Goal: Task Accomplishment & Management: Use online tool/utility

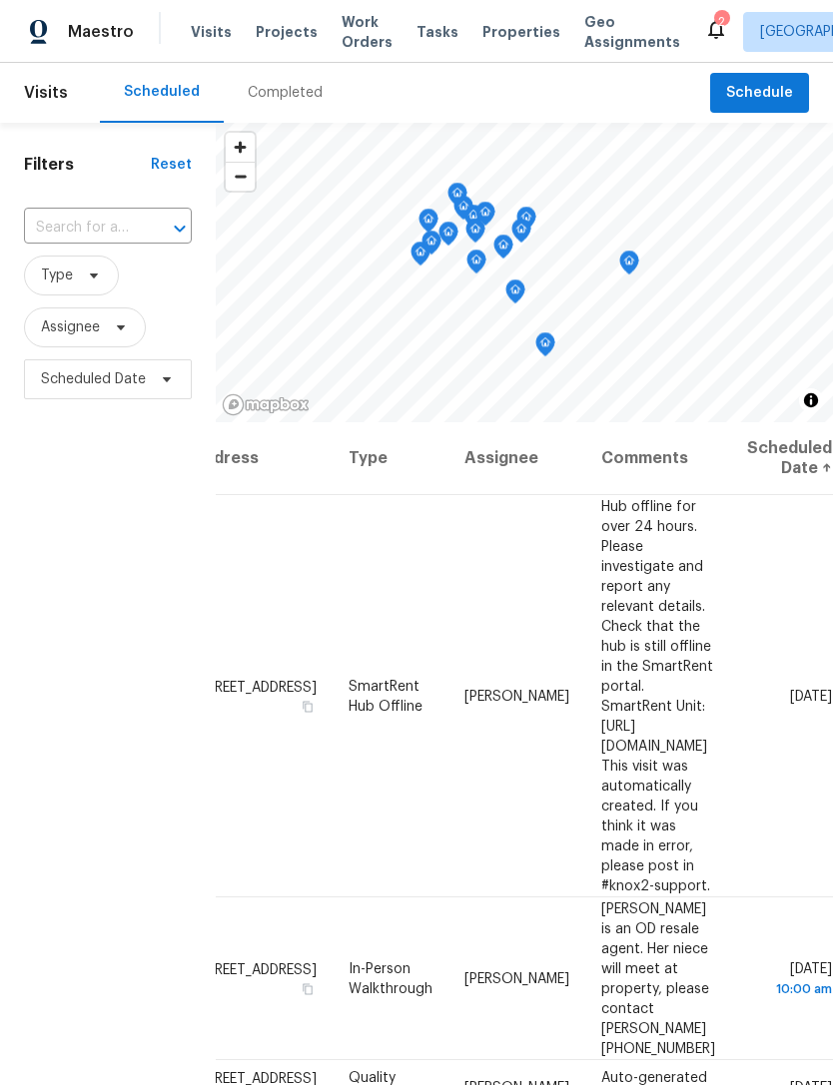
click at [498, 17] on div "Visits Projects Work Orders Tasks Properties Geo Assignments" at bounding box center [447, 32] width 513 height 40
click at [492, 40] on span "Properties" at bounding box center [521, 32] width 78 height 20
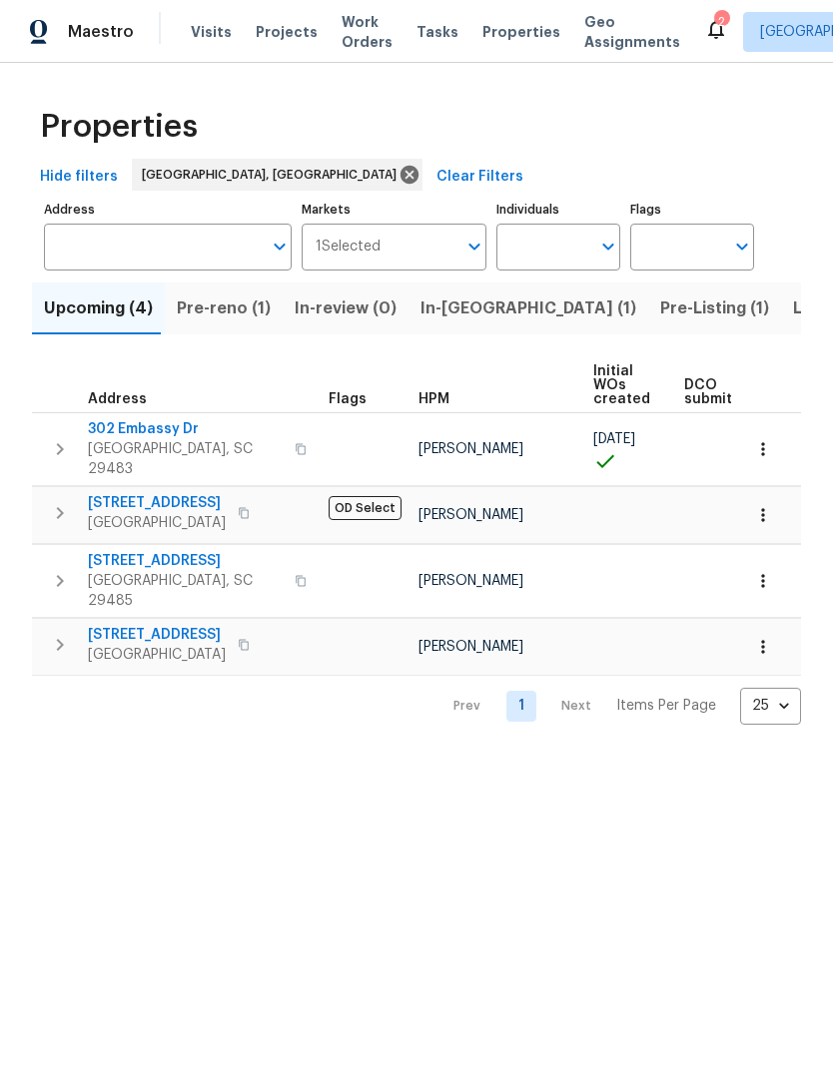
click at [219, 308] on span "Pre-reno (1)" at bounding box center [224, 309] width 94 height 28
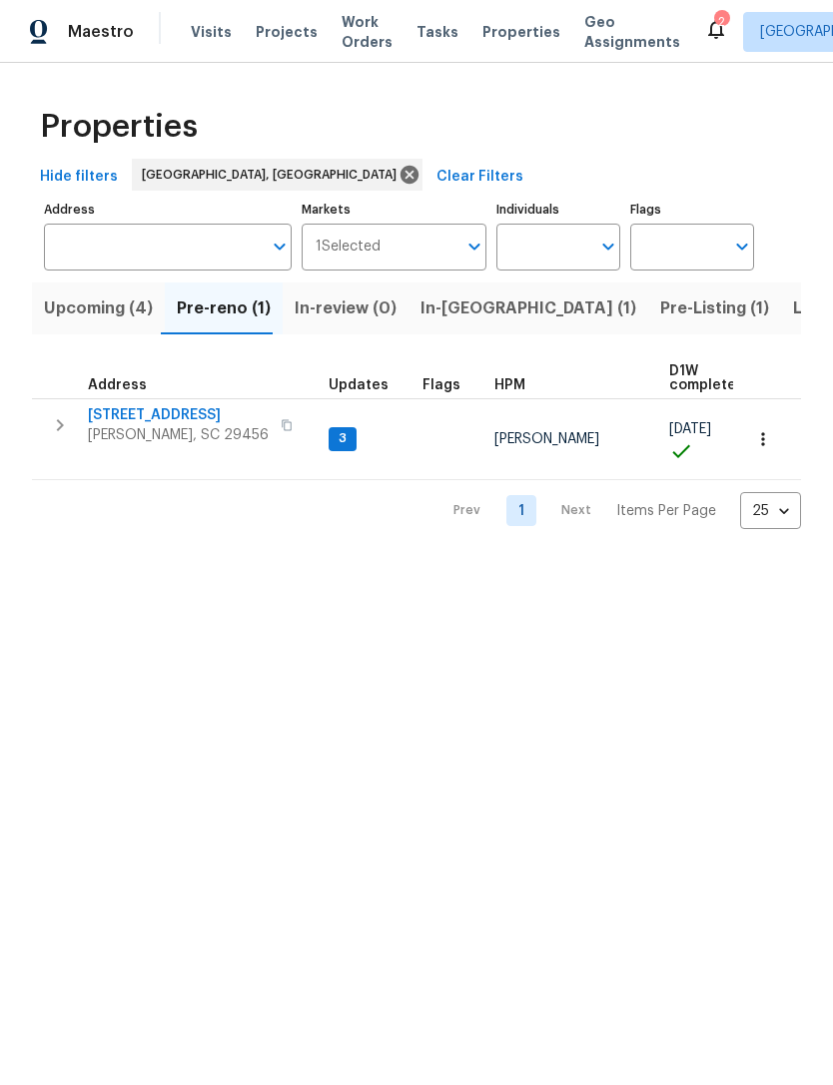
click at [169, 414] on span "[STREET_ADDRESS]" at bounding box center [178, 415] width 181 height 20
click at [170, 423] on span "[STREET_ADDRESS]" at bounding box center [178, 415] width 181 height 20
click at [451, 302] on span "In-reno (1)" at bounding box center [528, 309] width 216 height 28
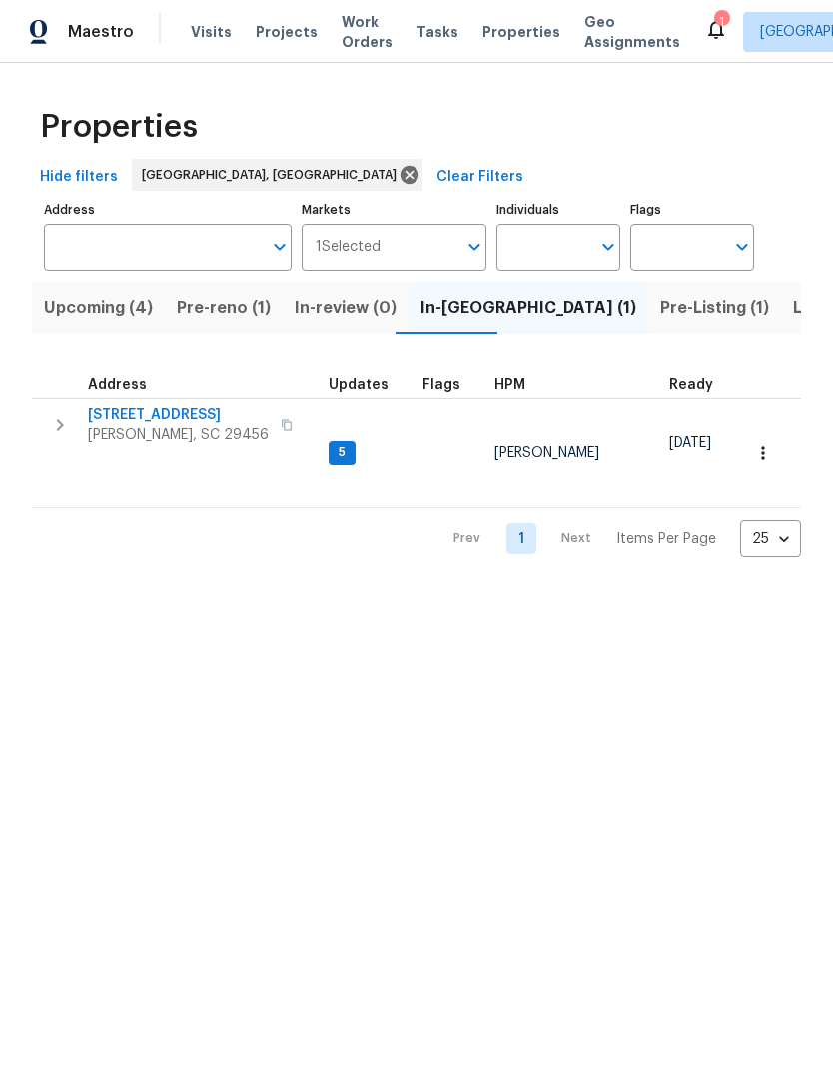
click at [206, 419] on span "[STREET_ADDRESS]" at bounding box center [178, 415] width 181 height 20
click at [704, 39] on icon at bounding box center [716, 29] width 24 height 24
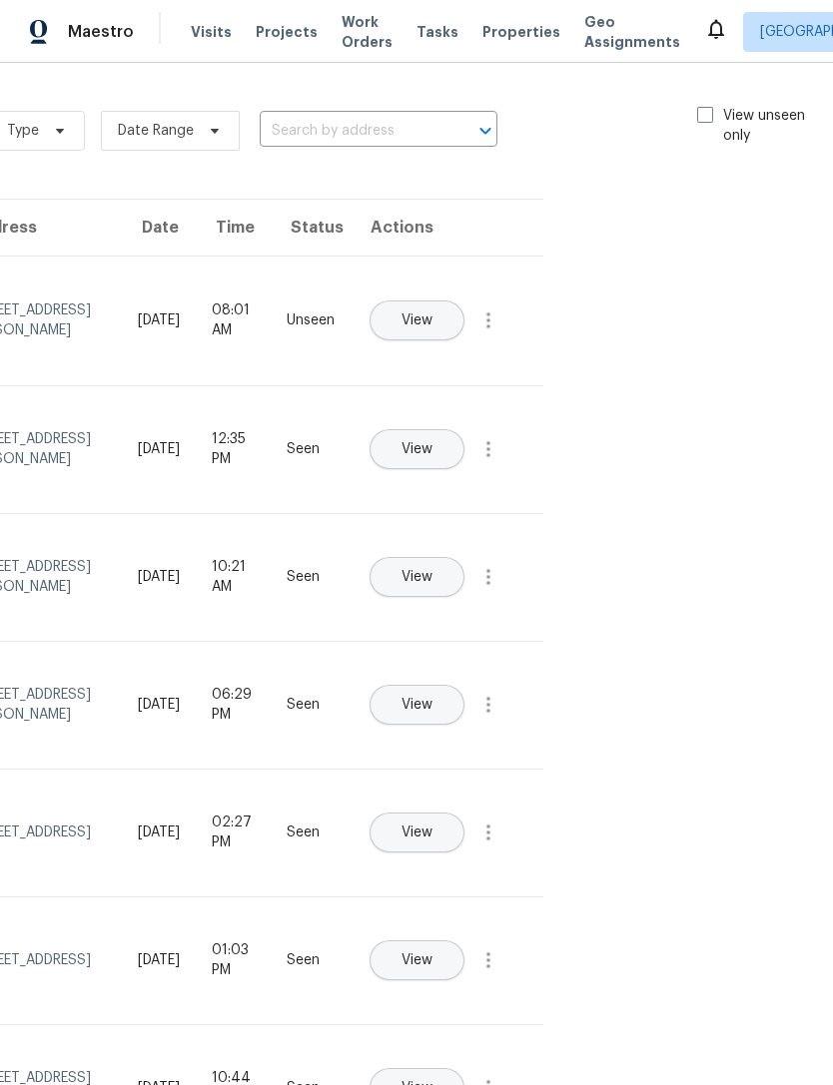
scroll to position [0, 225]
click at [703, 122] on span at bounding box center [706, 115] width 16 height 16
click at [703, 119] on input "View unseen only" at bounding box center [704, 112] width 13 height 13
checkbox input "true"
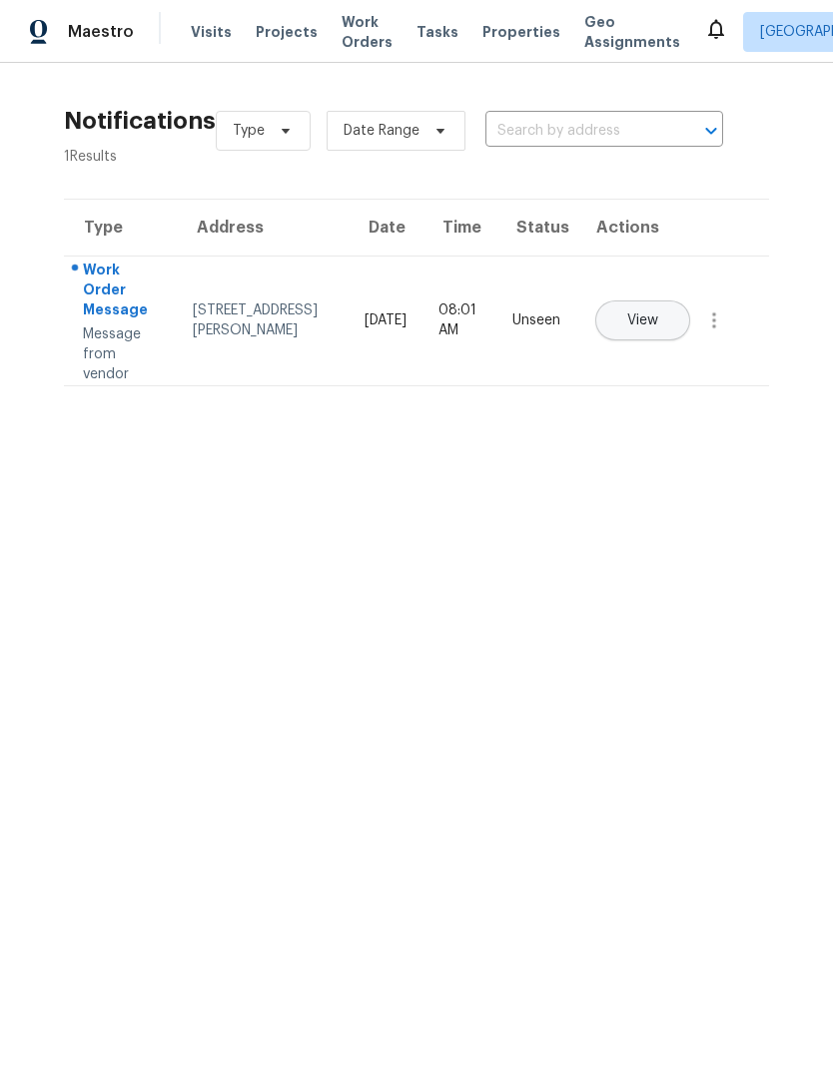
scroll to position [0, 0]
click at [233, 308] on div "[STREET_ADDRESS][PERSON_NAME]" at bounding box center [263, 320] width 141 height 40
click at [246, 319] on div "[STREET_ADDRESS][PERSON_NAME]" at bounding box center [263, 320] width 141 height 40
click at [248, 303] on div "[STREET_ADDRESS][PERSON_NAME]" at bounding box center [263, 320] width 141 height 40
click at [210, 305] on div "[STREET_ADDRESS][PERSON_NAME]" at bounding box center [263, 320] width 141 height 40
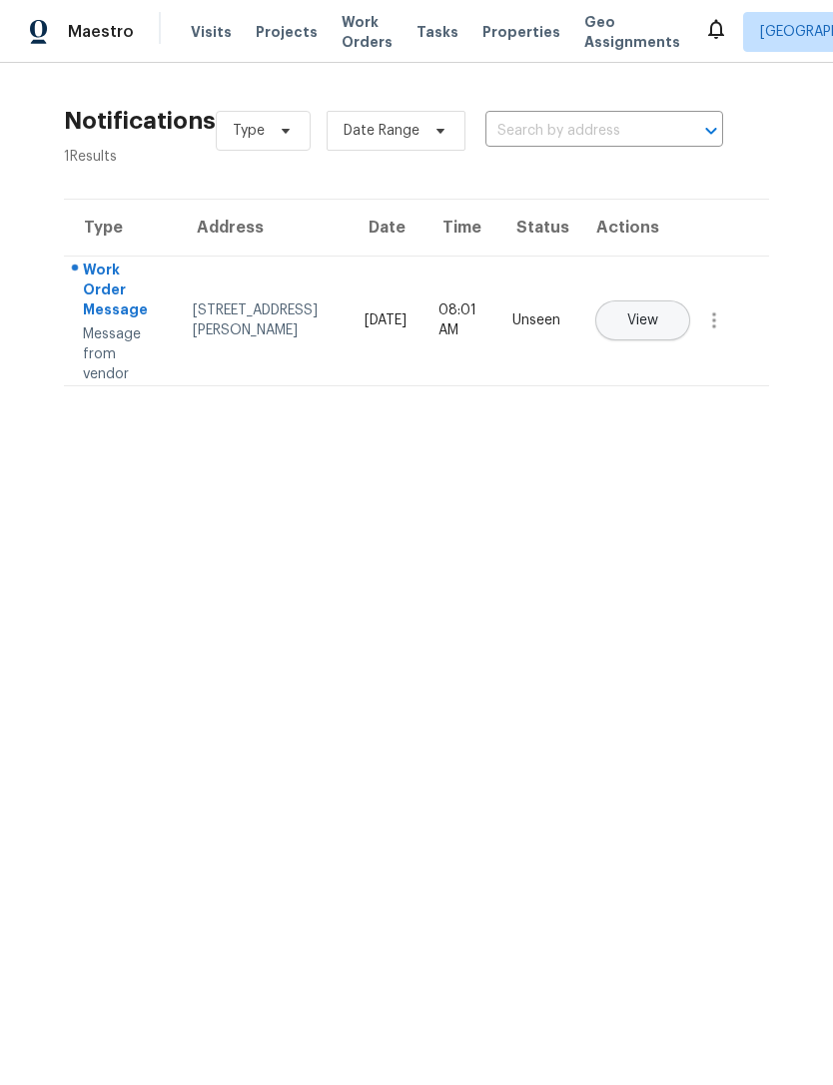
click at [658, 313] on span "View" at bounding box center [642, 320] width 31 height 15
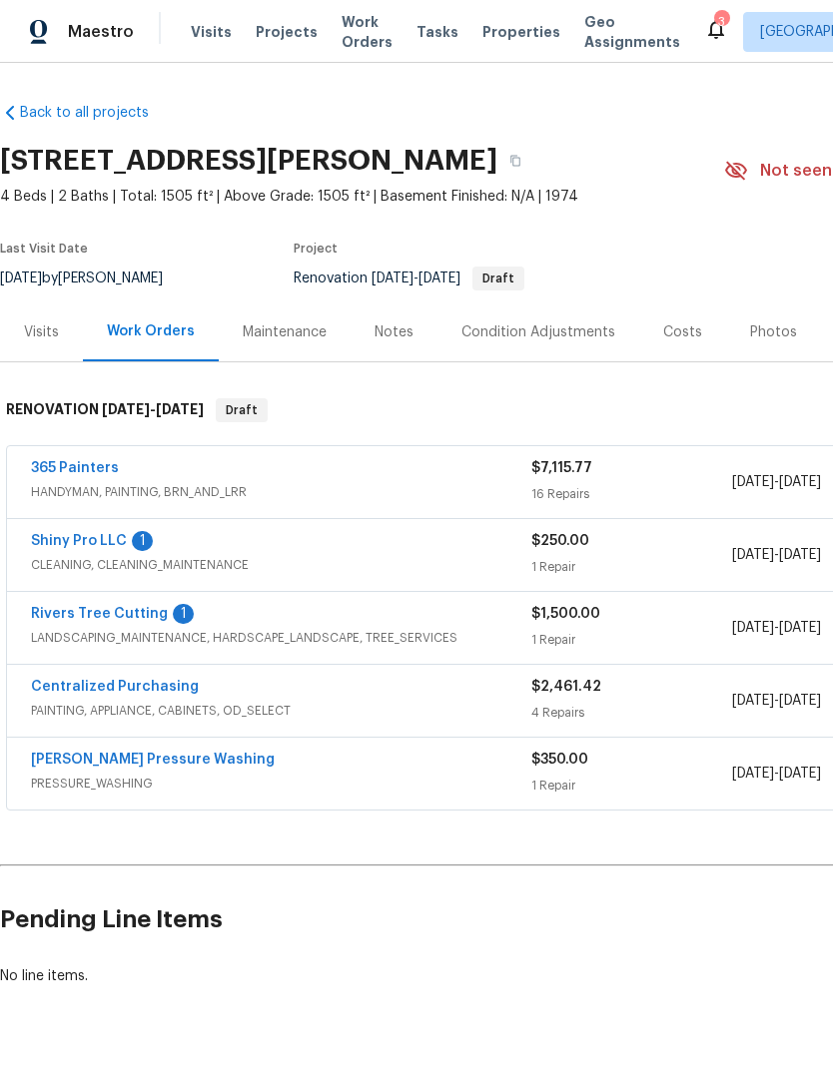
click at [49, 620] on link "Rivers Tree Cutting" at bounding box center [99, 614] width 137 height 14
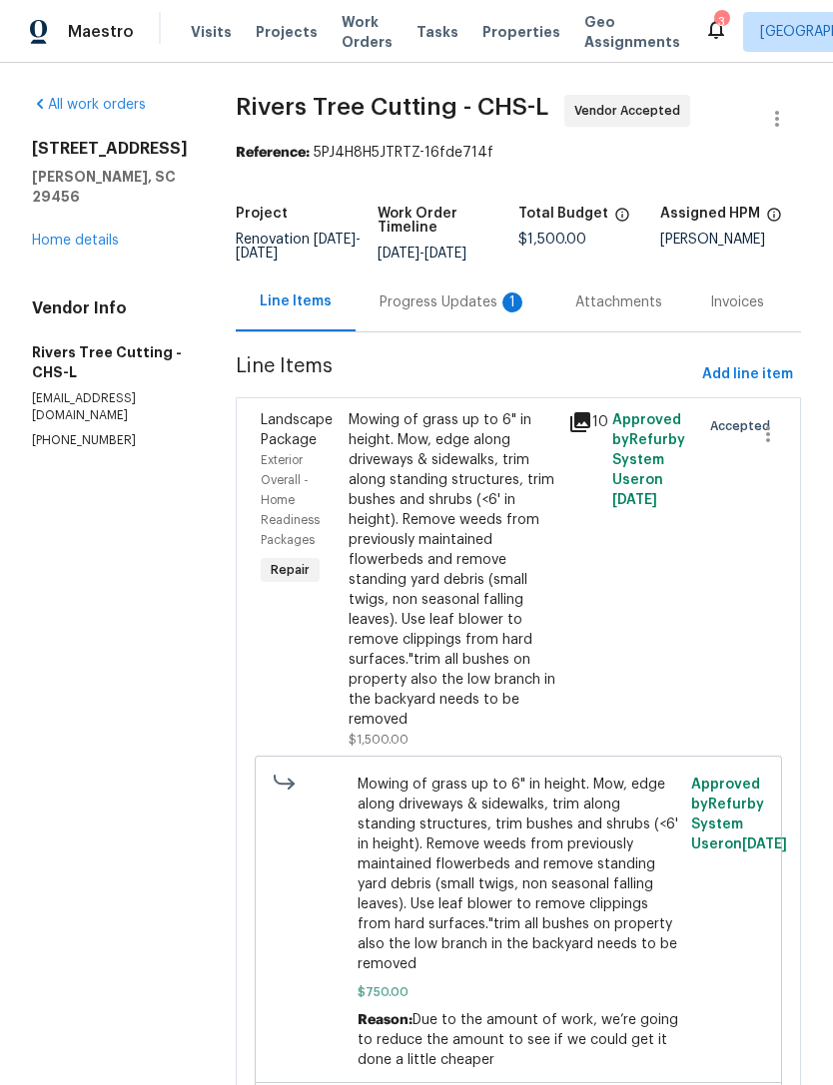
click at [462, 292] on div "Progress Updates 1" at bounding box center [453, 302] width 196 height 59
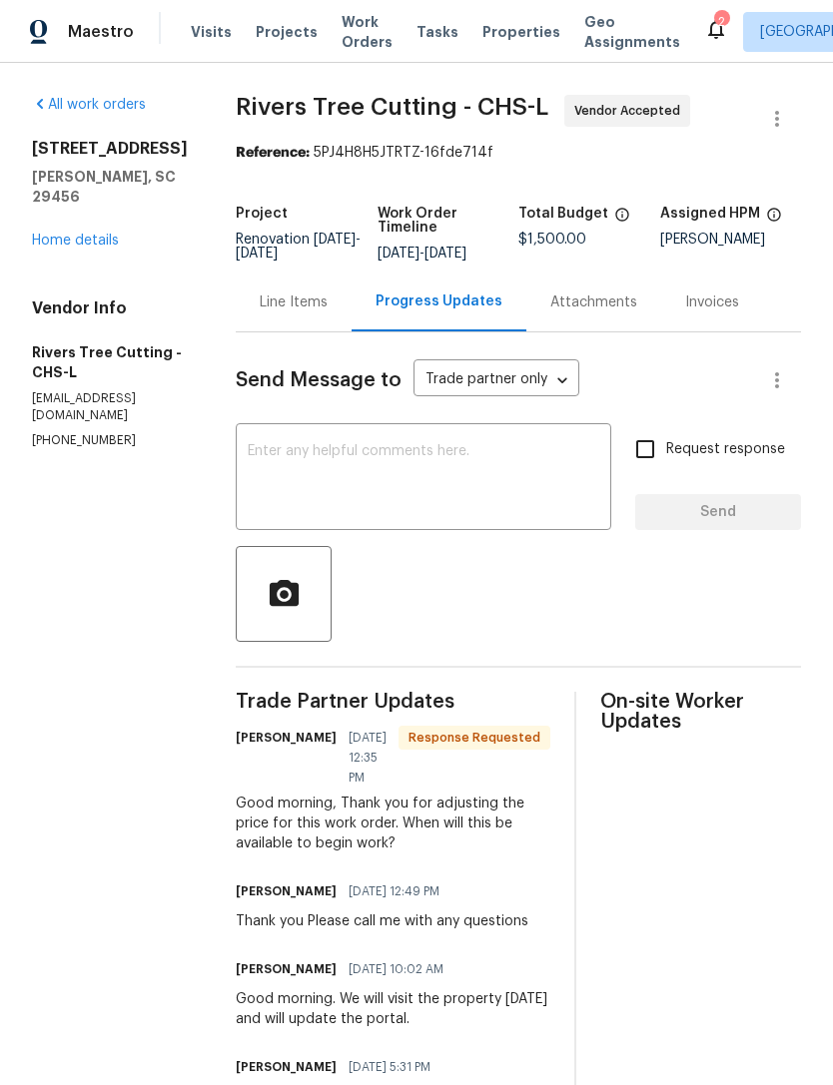
click at [458, 459] on textarea at bounding box center [423, 479] width 351 height 70
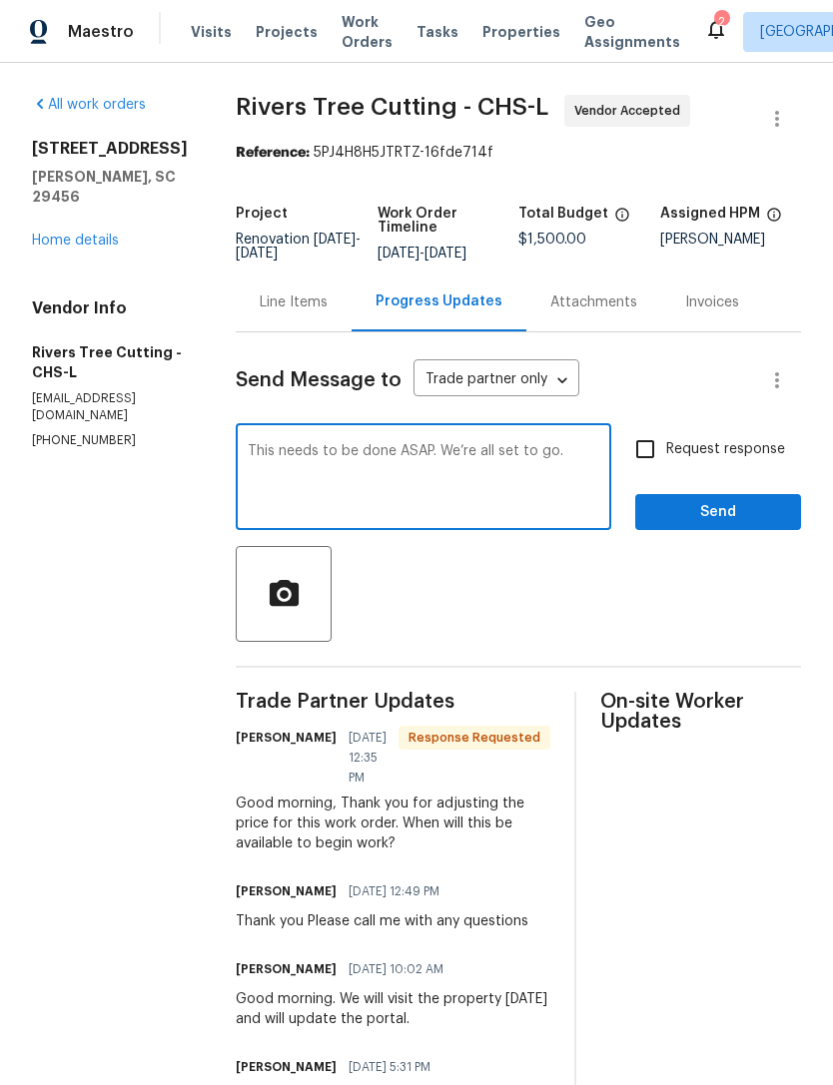
type textarea "This needs to be done ASAP. We’re all set to go."
click at [652, 438] on input "Request response" at bounding box center [645, 449] width 42 height 42
checkbox input "true"
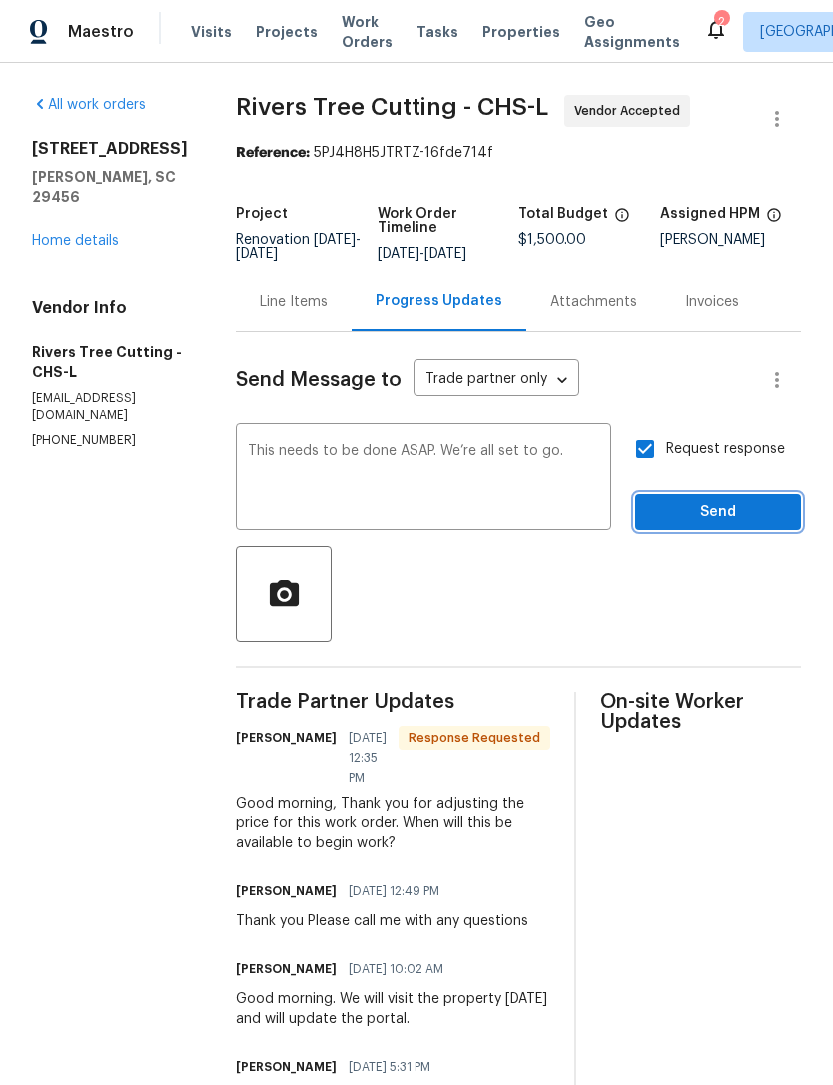
click at [708, 529] on button "Send" at bounding box center [718, 512] width 166 height 37
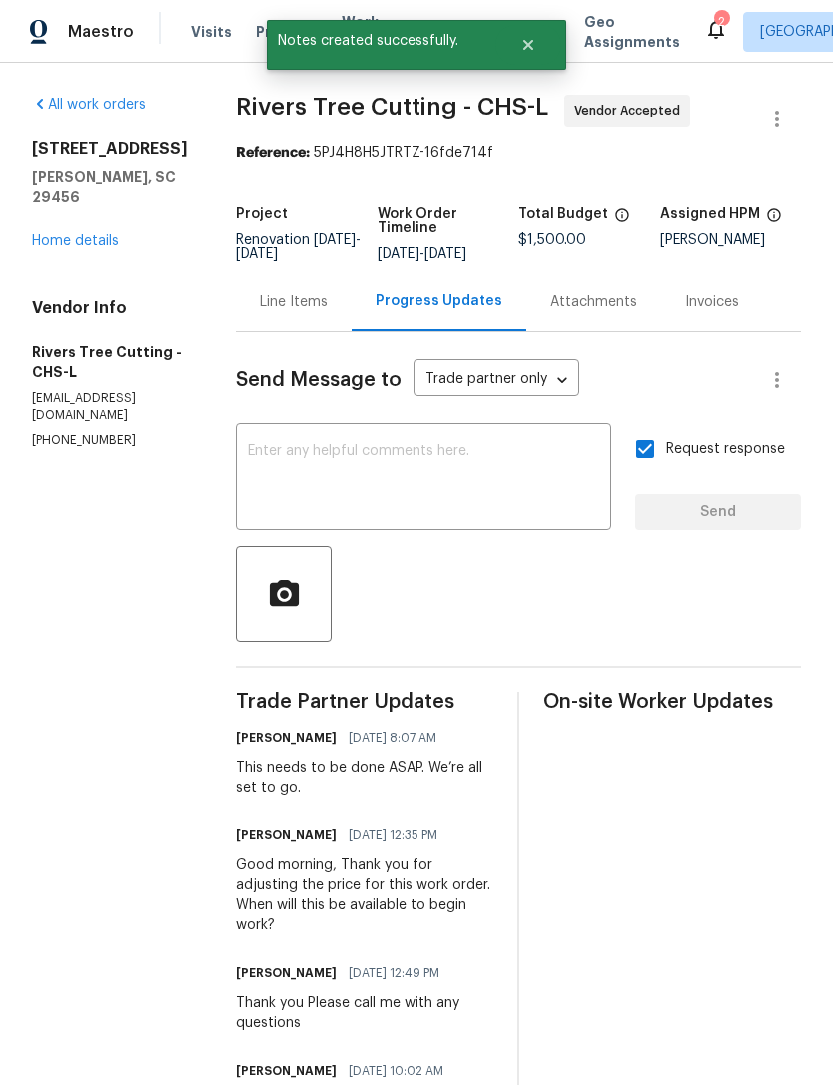
click at [110, 234] on link "Home details" at bounding box center [75, 241] width 87 height 14
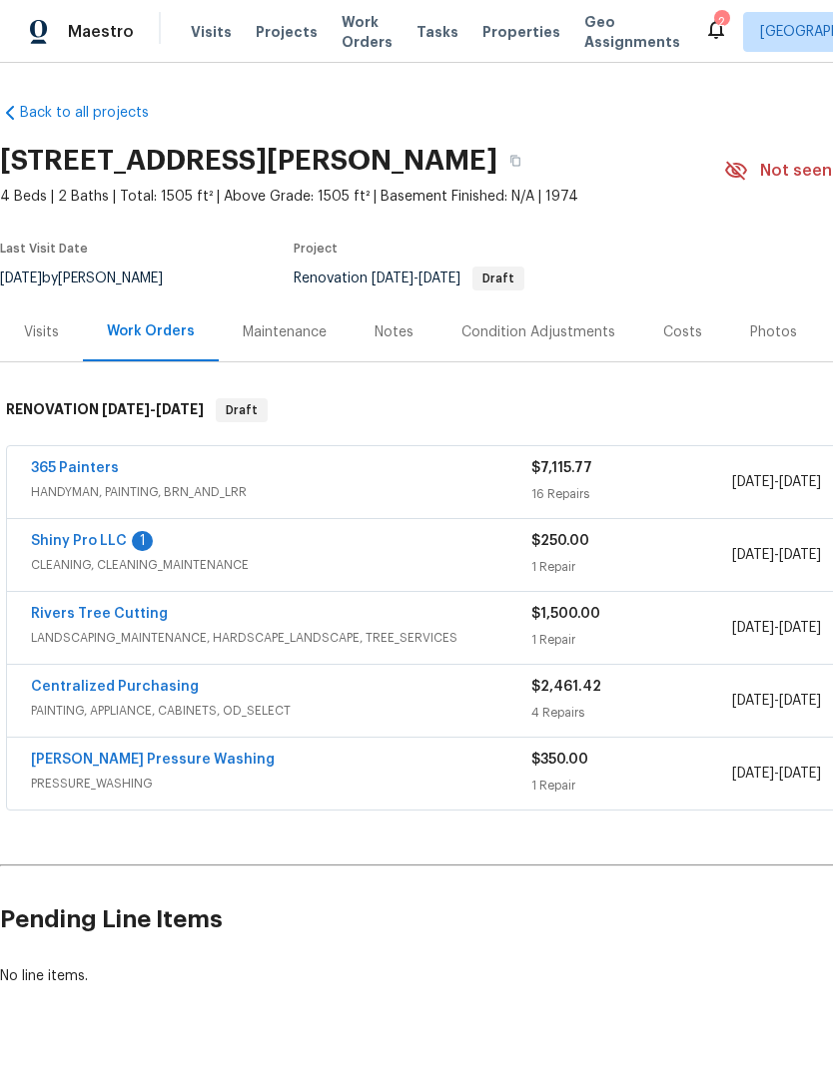
click at [220, 762] on div "[PERSON_NAME] Pressure Washing" at bounding box center [281, 762] width 500 height 24
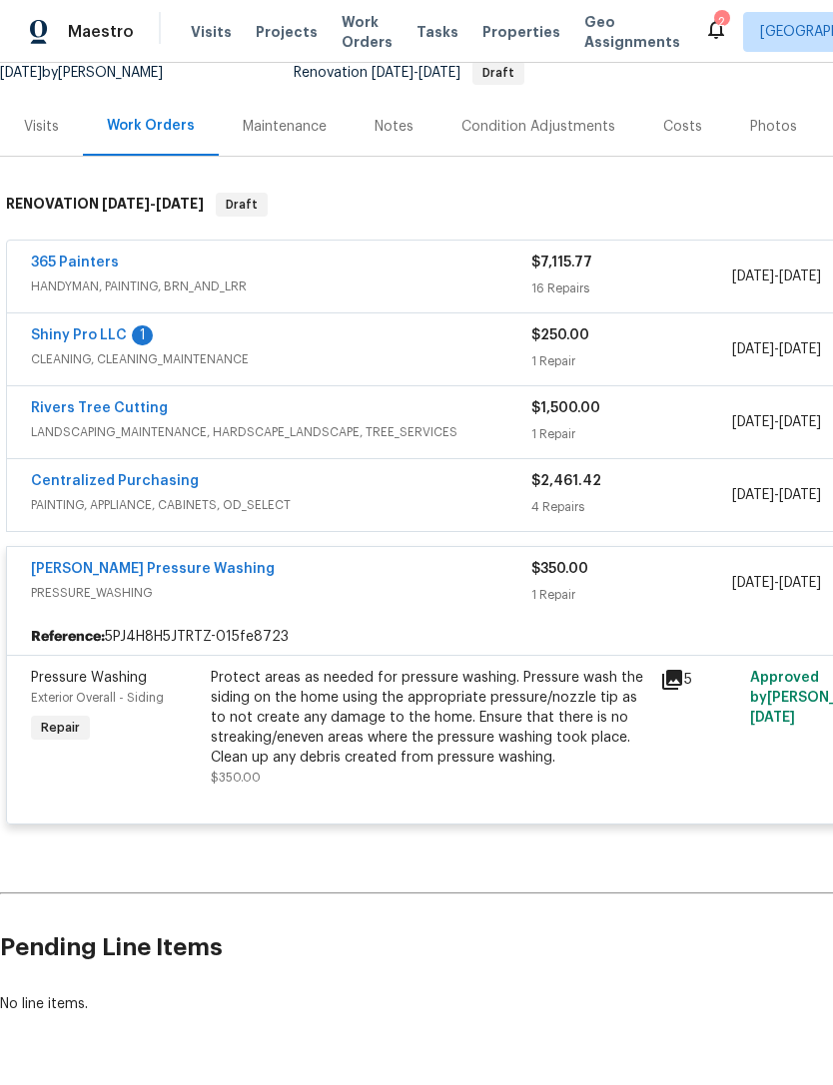
scroll to position [206, 0]
click at [491, 711] on div "Protect areas as needed for pressure washing. Pressure wash the siding on the h…" at bounding box center [429, 718] width 437 height 100
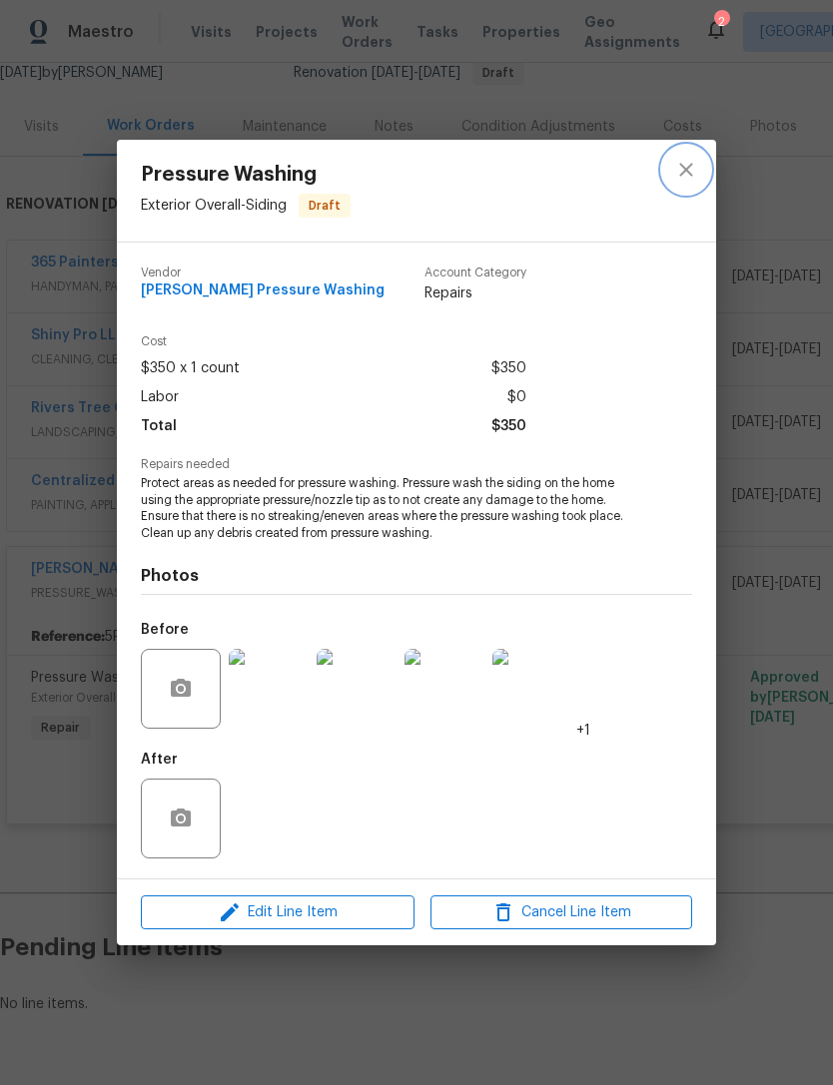
click at [682, 191] on button "close" at bounding box center [686, 170] width 48 height 48
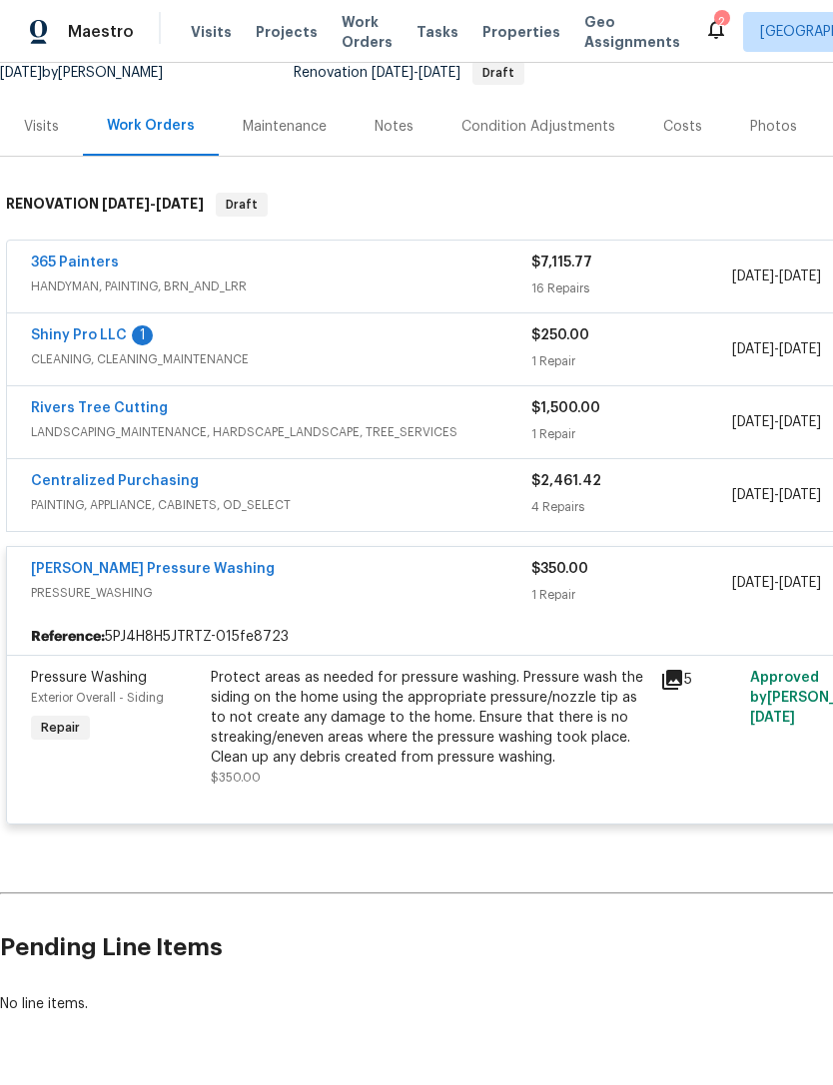
click at [478, 712] on div "Protect areas as needed for pressure washing. Pressure wash the siding on the h…" at bounding box center [429, 718] width 437 height 100
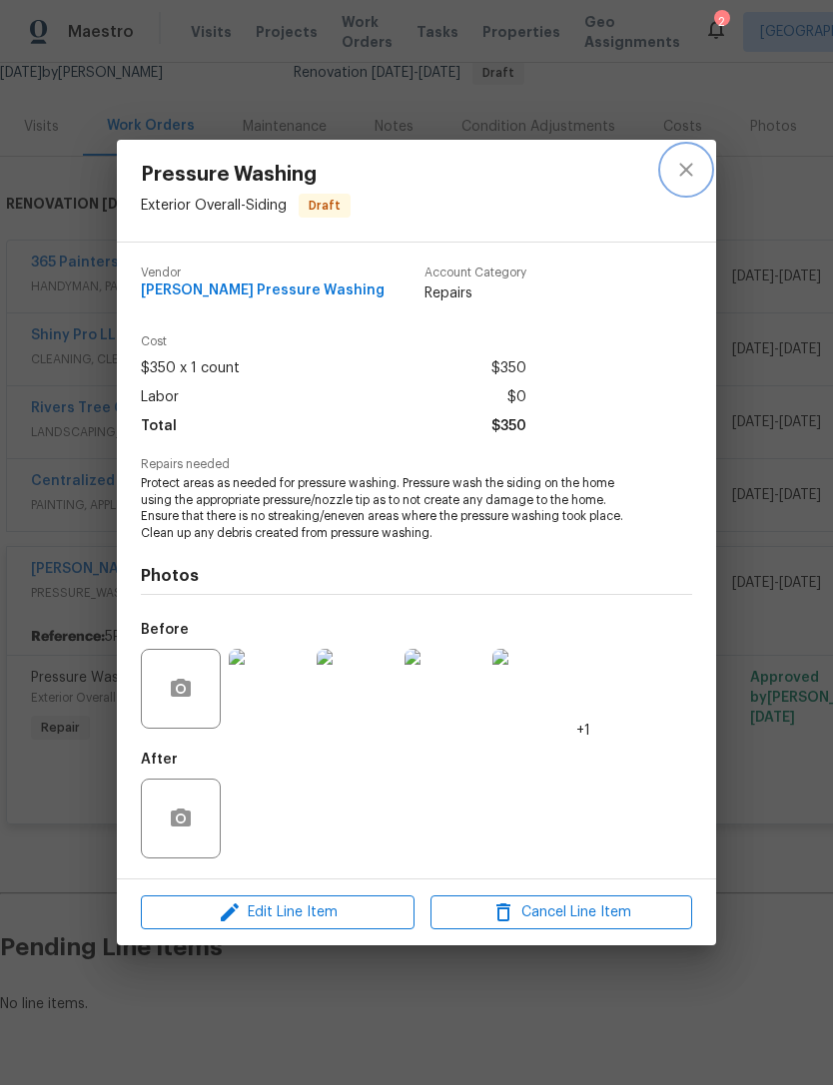
click at [673, 163] on button "close" at bounding box center [686, 170] width 48 height 48
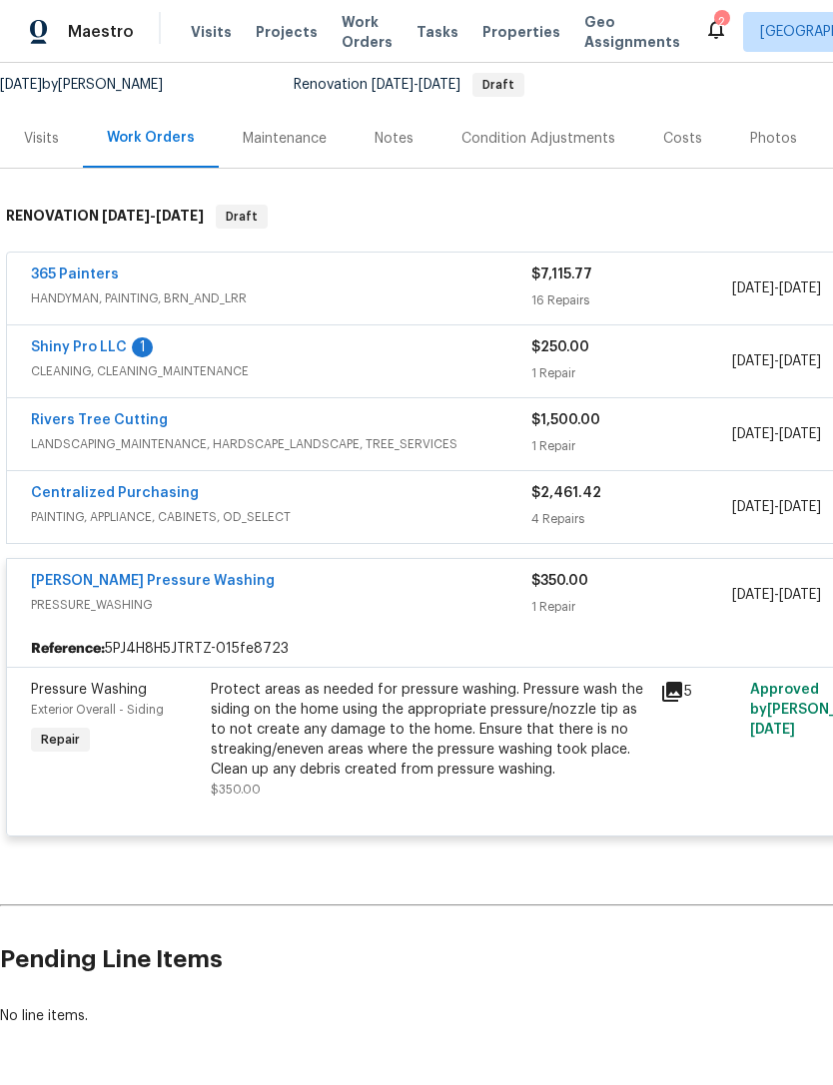
scroll to position [193, 0]
click at [163, 586] on link "[PERSON_NAME] Pressure Washing" at bounding box center [153, 582] width 244 height 14
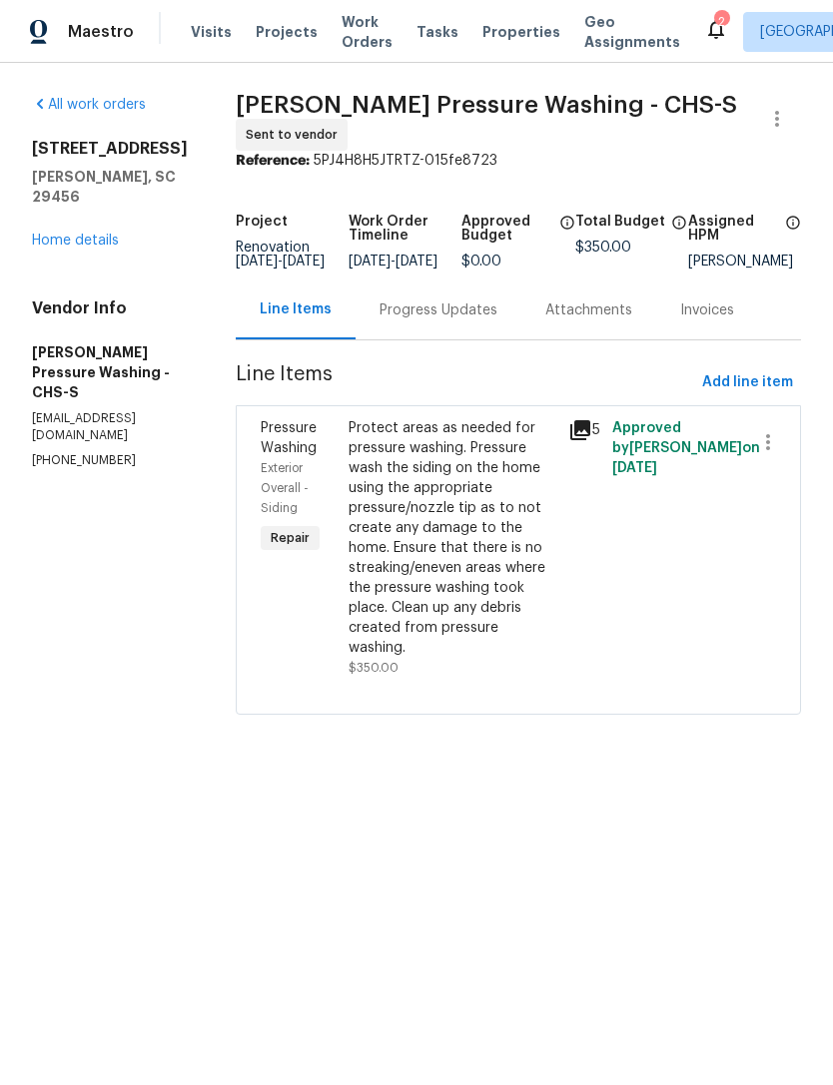
click at [483, 304] on div "Progress Updates" at bounding box center [438, 310] width 166 height 59
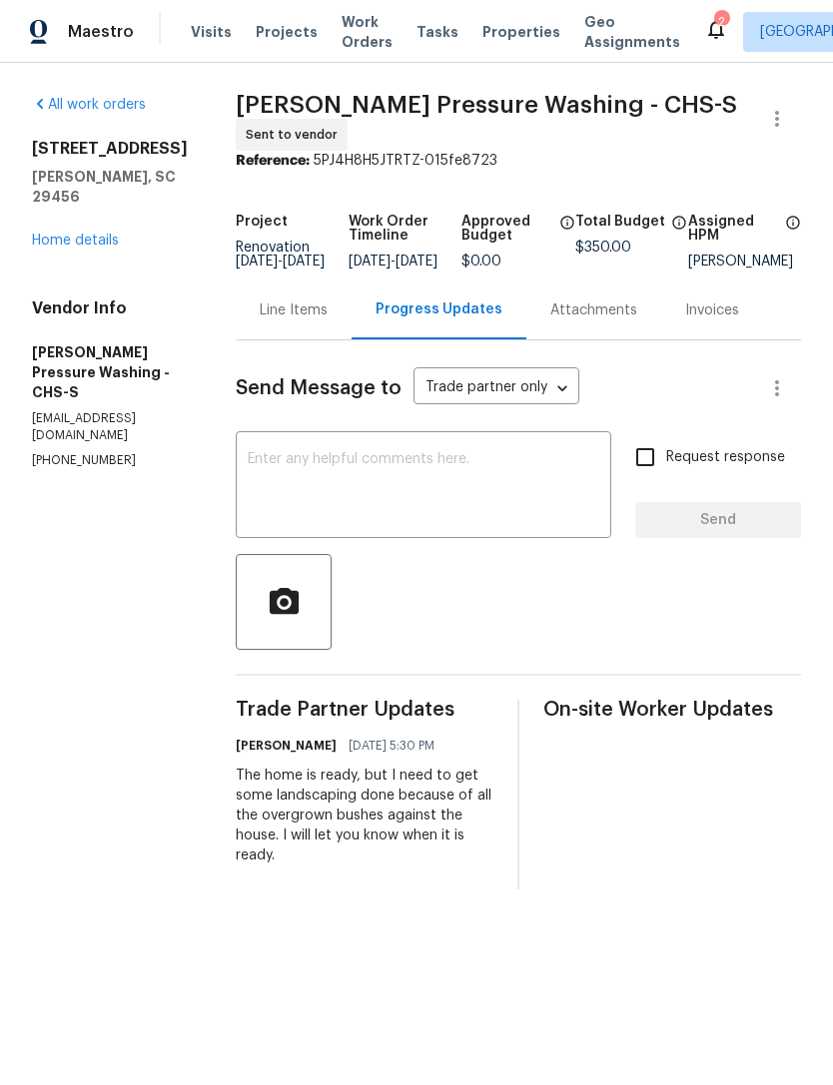
click at [463, 476] on textarea at bounding box center [423, 487] width 351 height 70
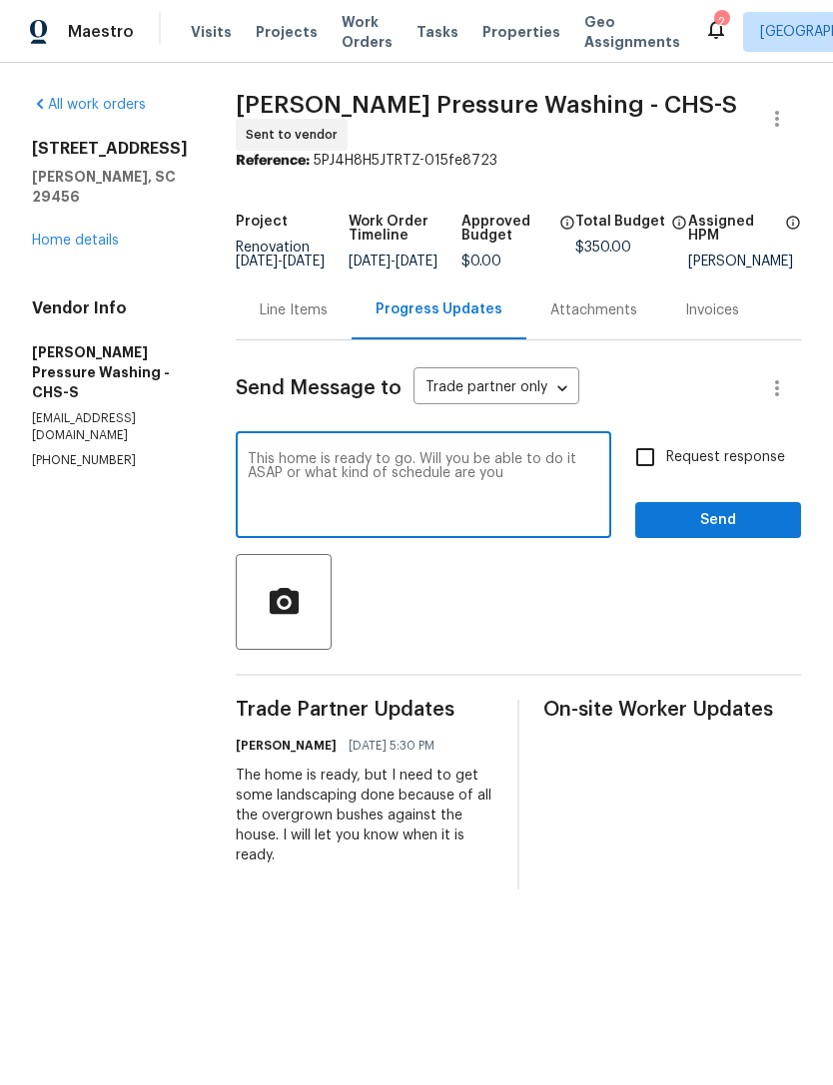
type textarea "This home is ready to go. Will you be able to do it ASAP or what kind of schedu…"
click at [651, 468] on input "Request response" at bounding box center [645, 457] width 42 height 42
checkbox input "true"
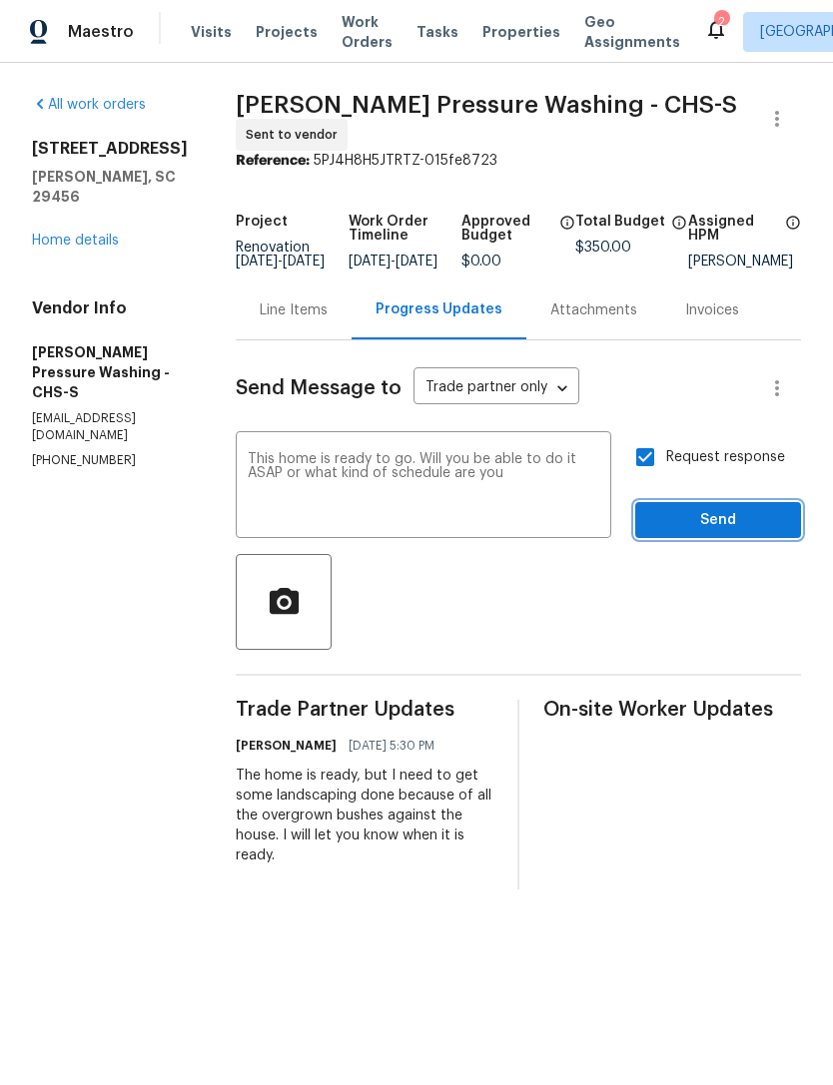
click at [712, 533] on span "Send" at bounding box center [718, 520] width 134 height 25
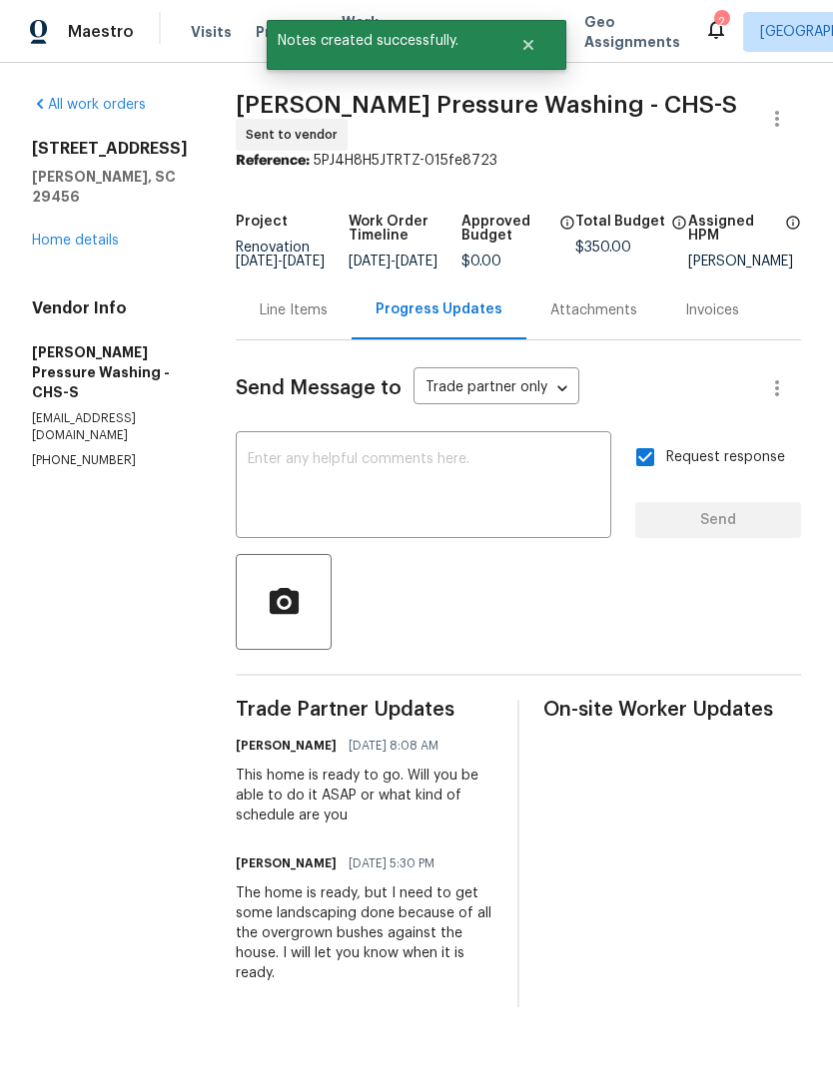
click at [97, 234] on link "Home details" at bounding box center [75, 241] width 87 height 14
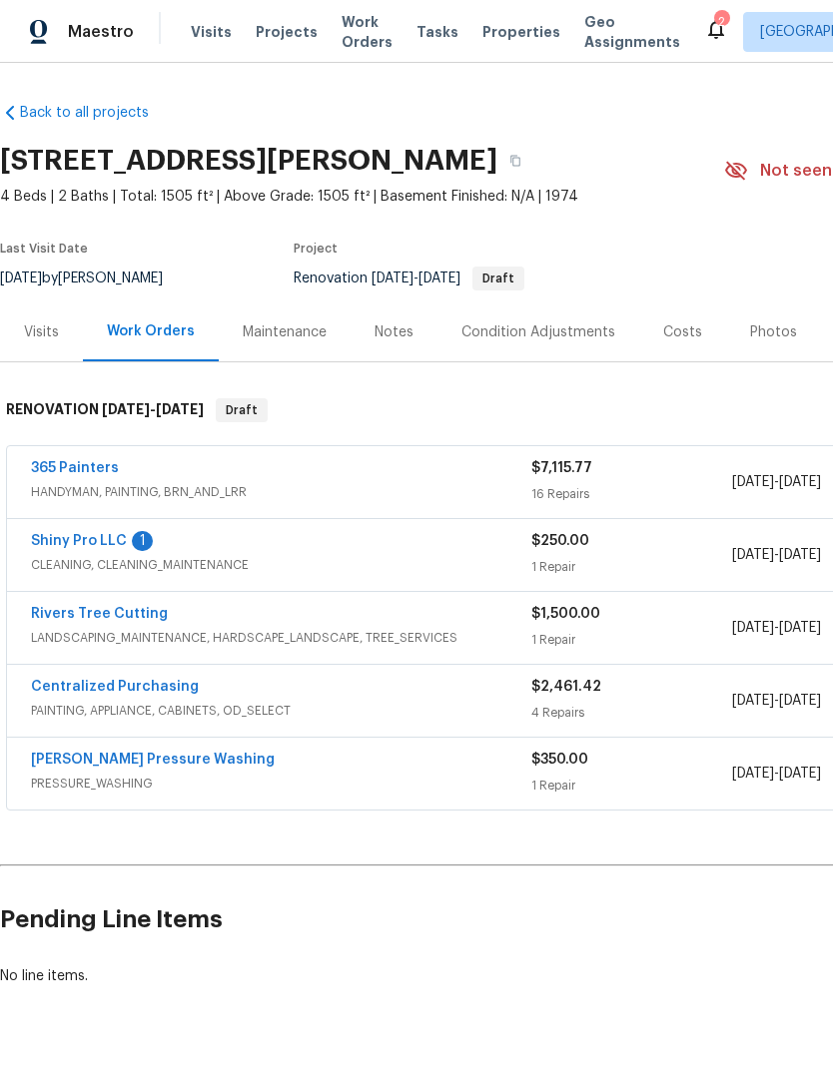
click at [161, 765] on link "[PERSON_NAME] Pressure Washing" at bounding box center [153, 760] width 244 height 14
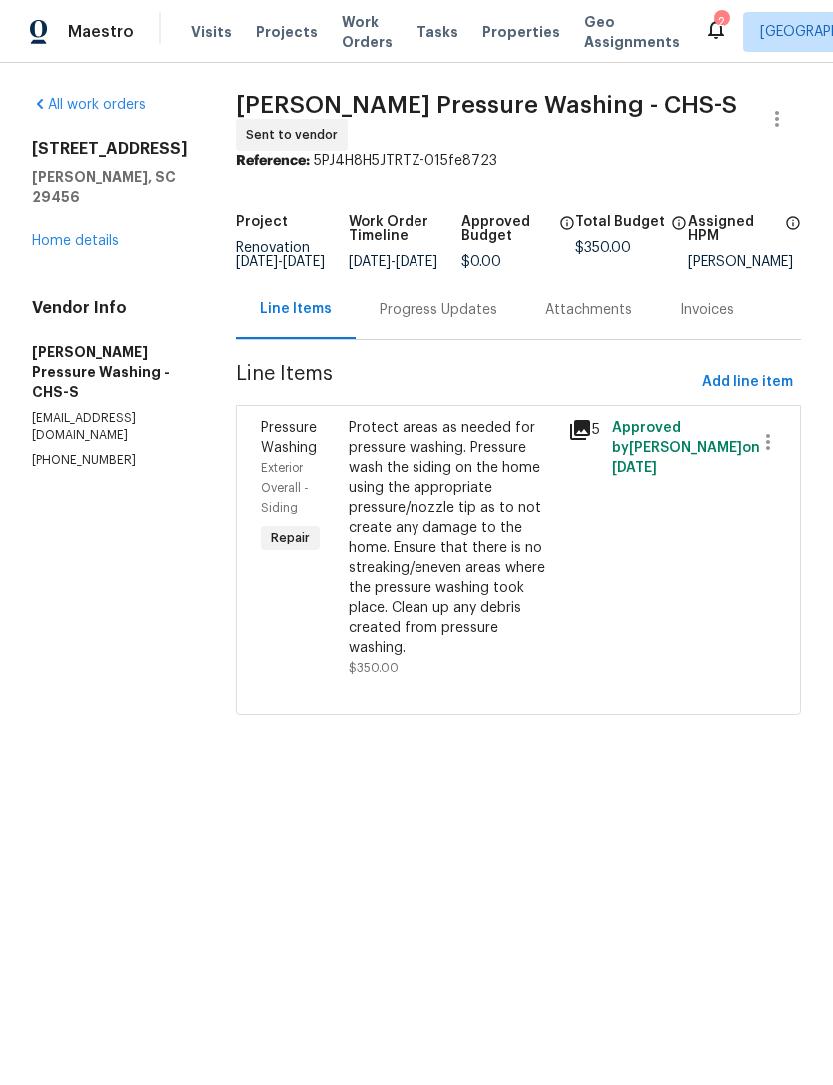
click at [464, 320] on div "Progress Updates" at bounding box center [438, 310] width 118 height 20
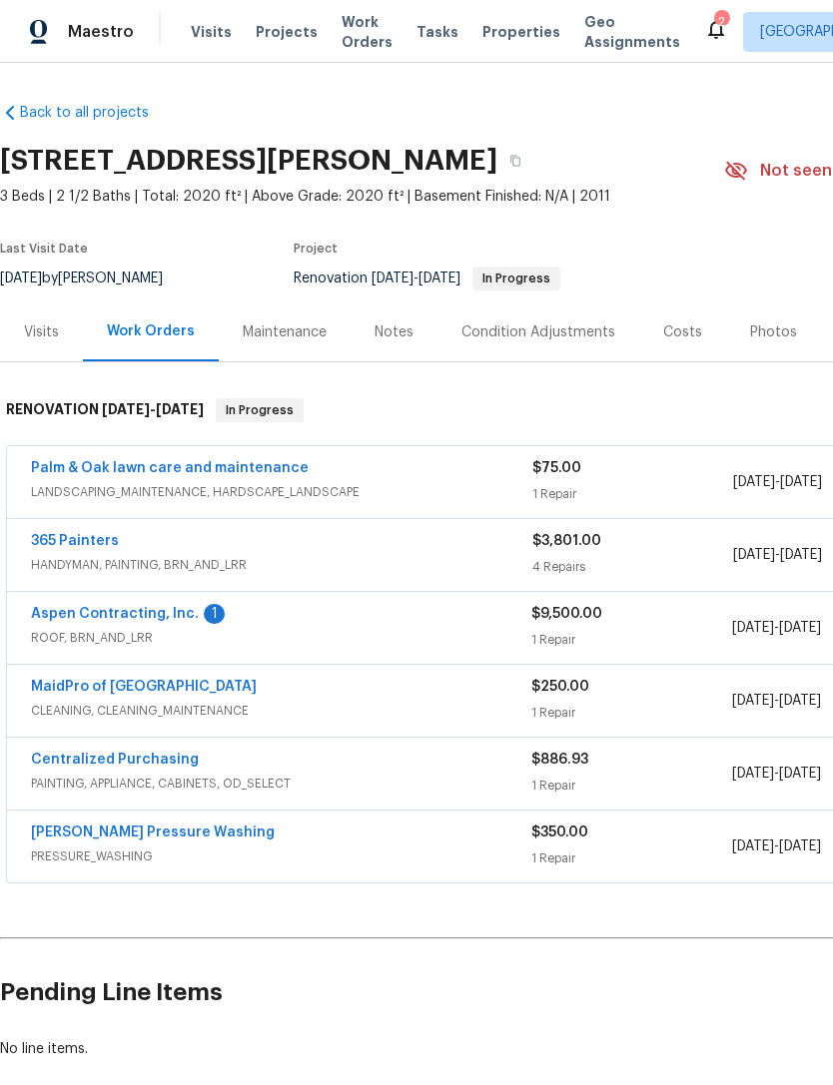
click at [168, 617] on link "Aspen Contracting, Inc." at bounding box center [115, 614] width 168 height 14
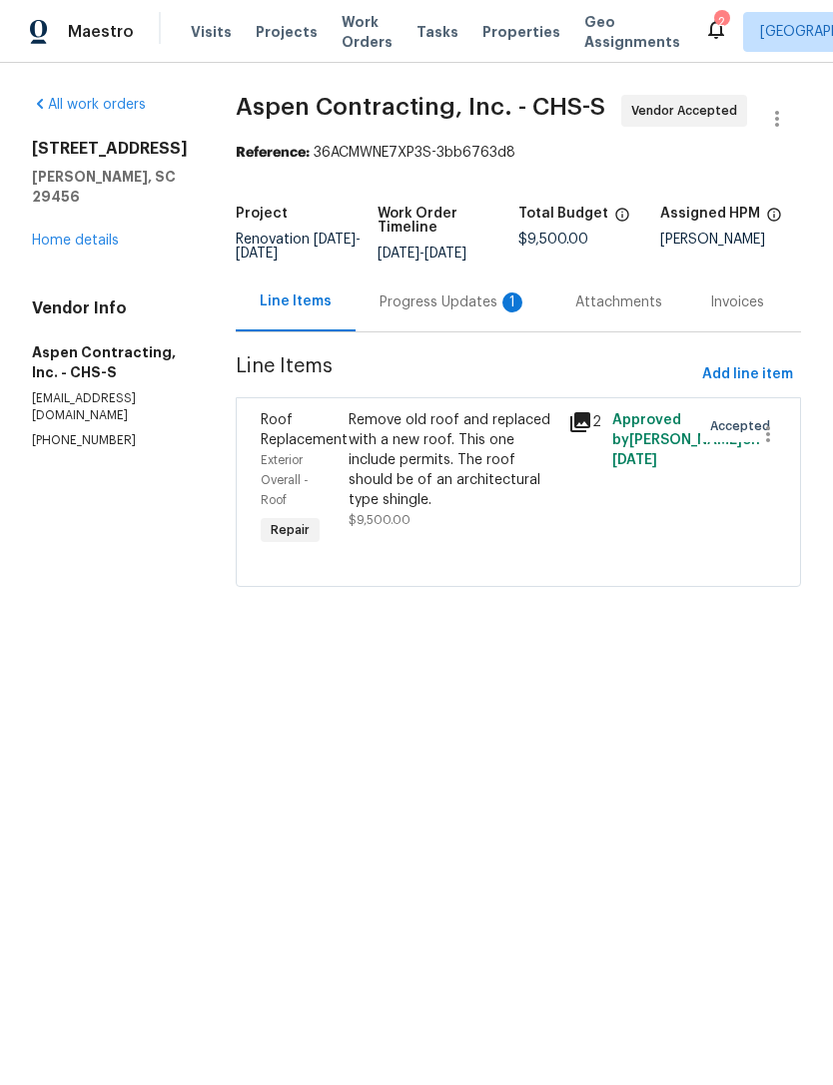
click at [463, 294] on div "Progress Updates 1" at bounding box center [453, 303] width 148 height 20
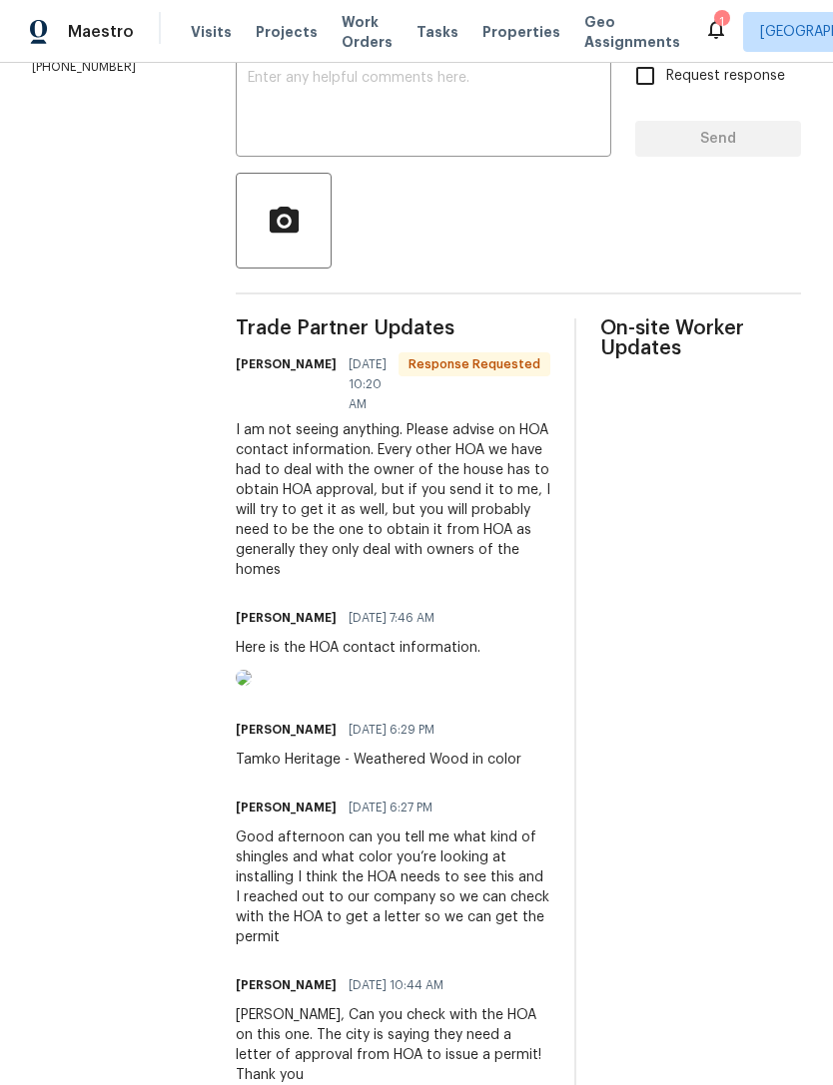
scroll to position [372, 0]
click at [252, 687] on img at bounding box center [244, 679] width 16 height 16
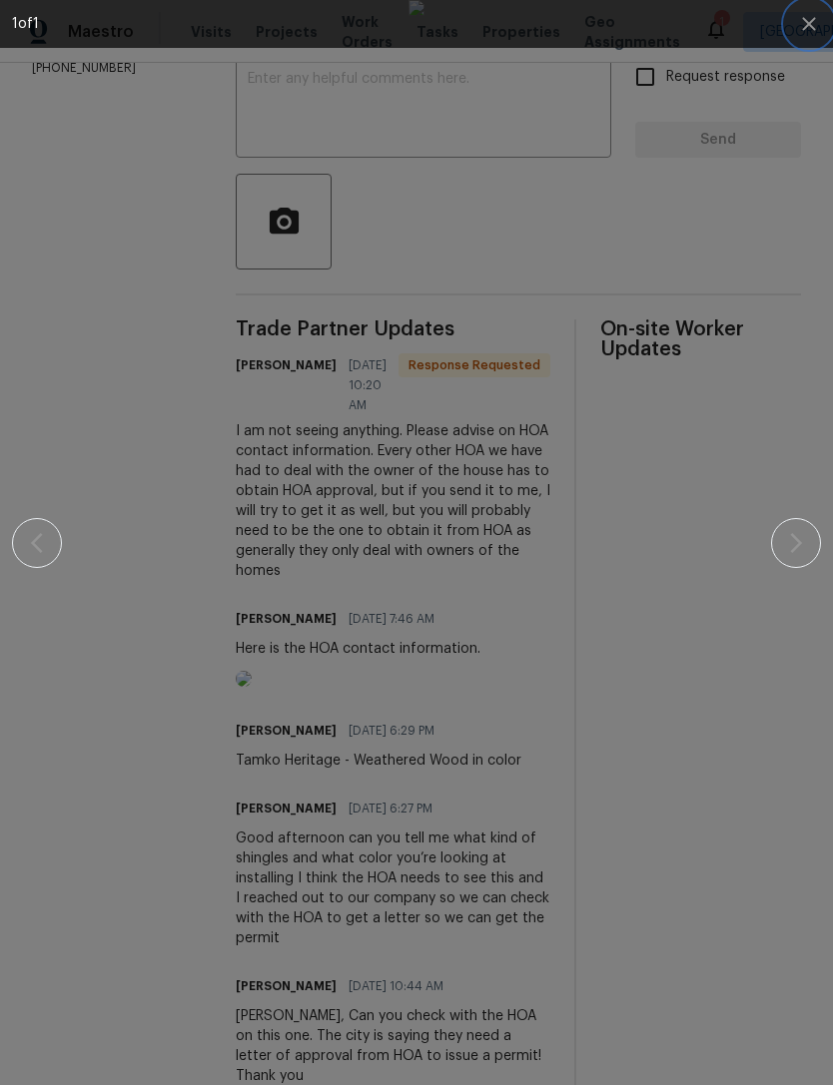
click at [791, 35] on button "button" at bounding box center [809, 24] width 48 height 48
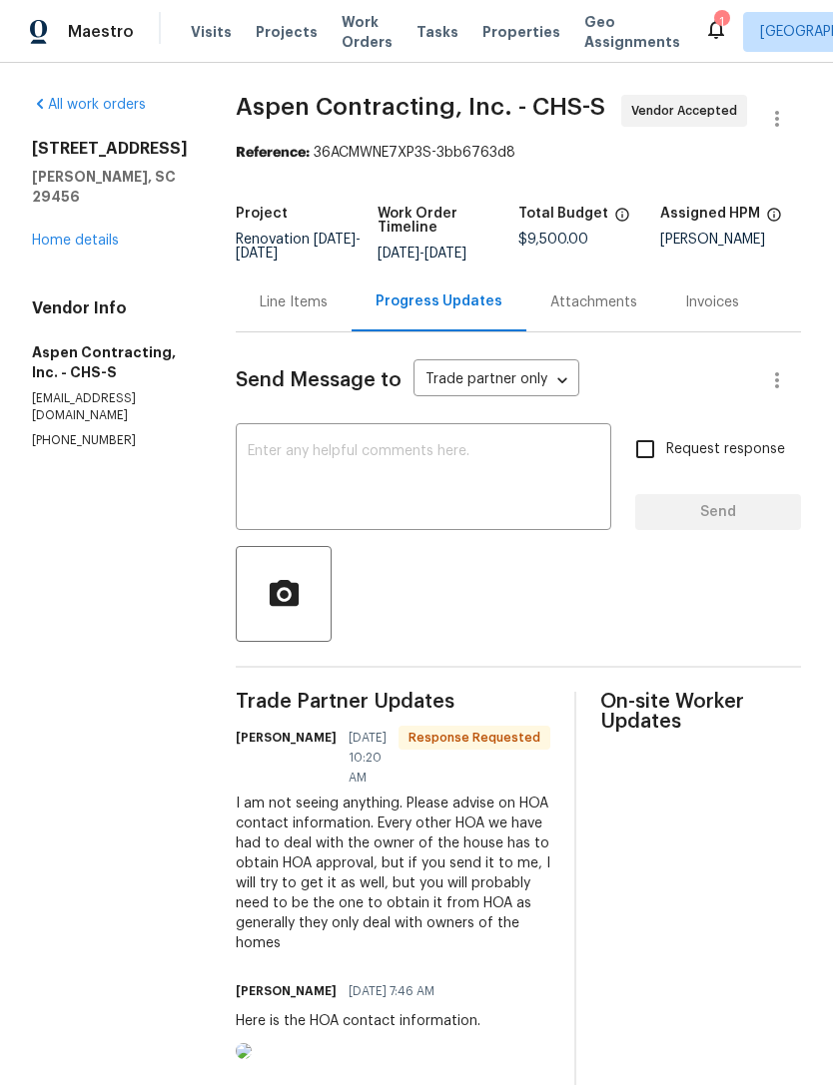
scroll to position [0, 0]
click at [312, 300] on div "Line Items" at bounding box center [294, 303] width 68 height 20
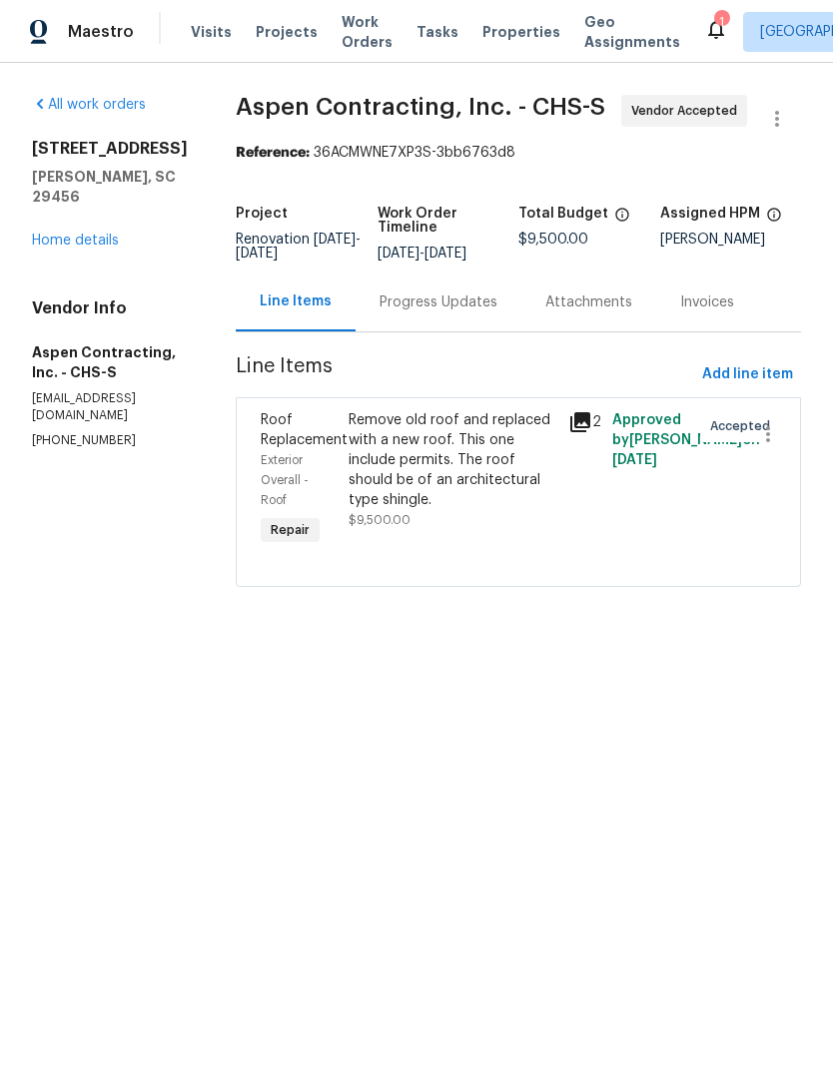
click at [468, 452] on div "Remove old roof and replaced with a new roof. This one include permits. The roo…" at bounding box center [452, 460] width 208 height 100
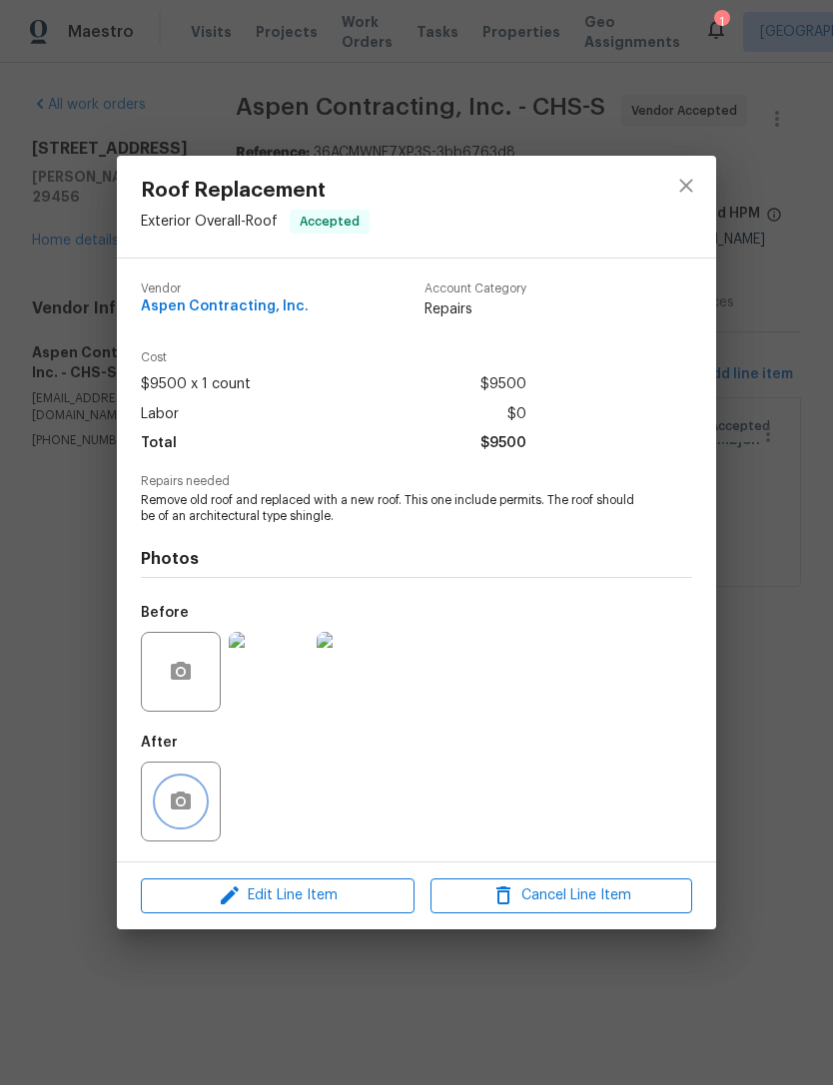
click at [178, 795] on icon "button" at bounding box center [181, 801] width 20 height 18
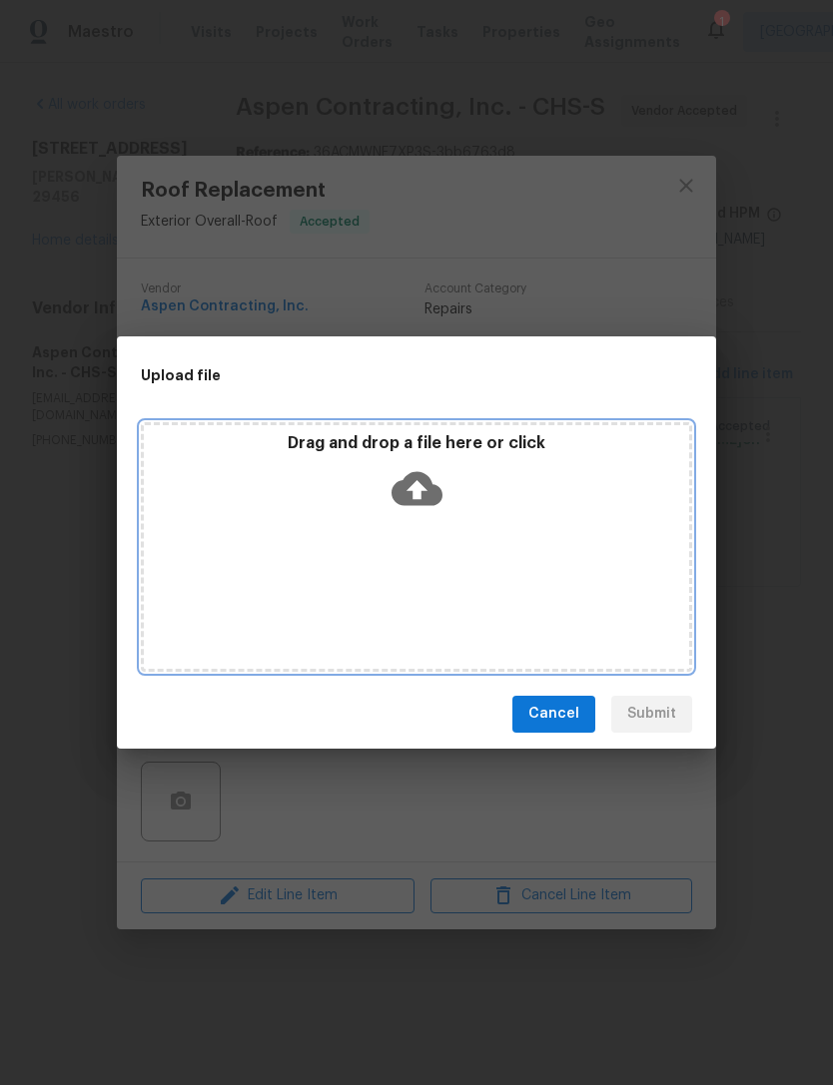
click at [425, 488] on icon at bounding box center [416, 488] width 51 height 34
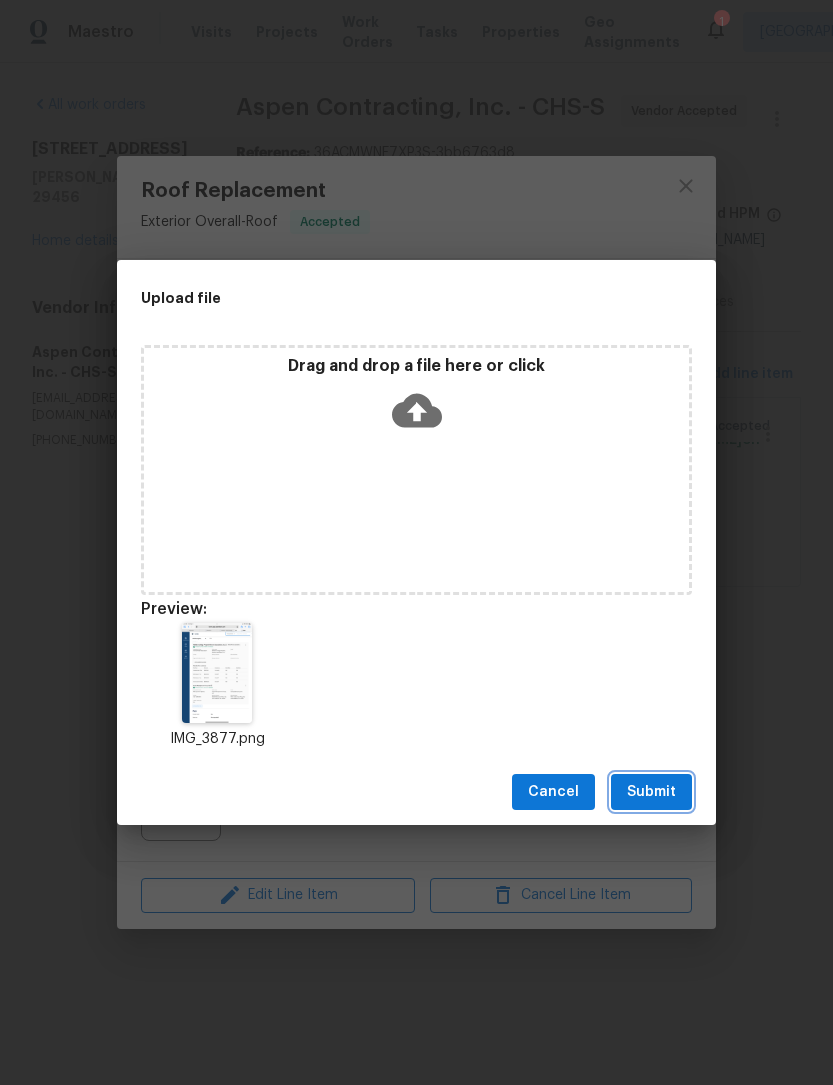
click at [666, 788] on span "Submit" at bounding box center [651, 792] width 49 height 25
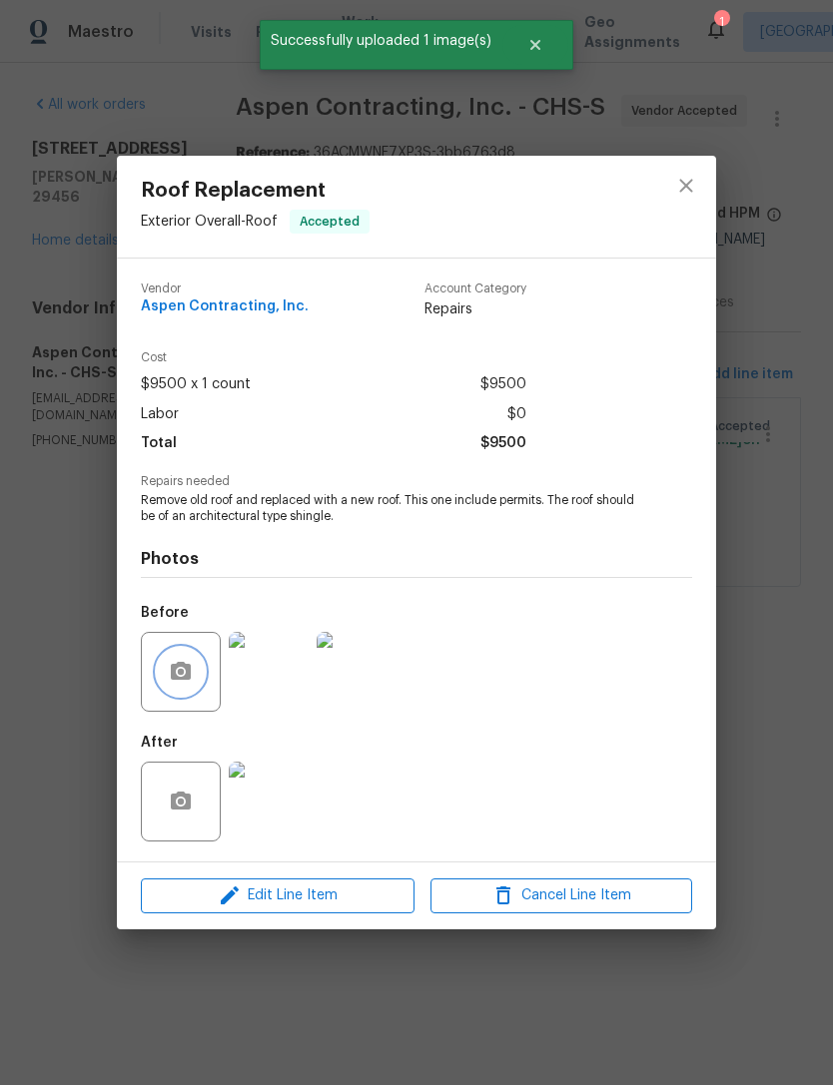
click at [193, 673] on button "button" at bounding box center [181, 672] width 48 height 48
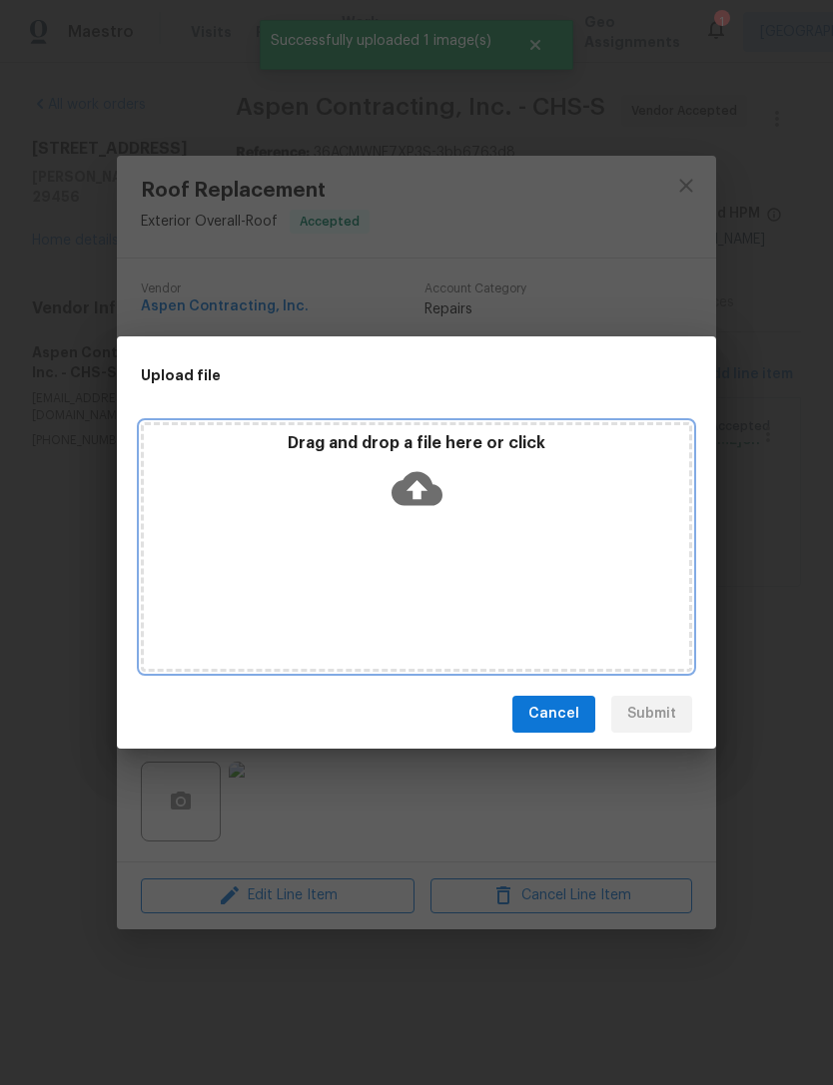
click at [461, 440] on p "Drag and drop a file here or click" at bounding box center [416, 443] width 545 height 21
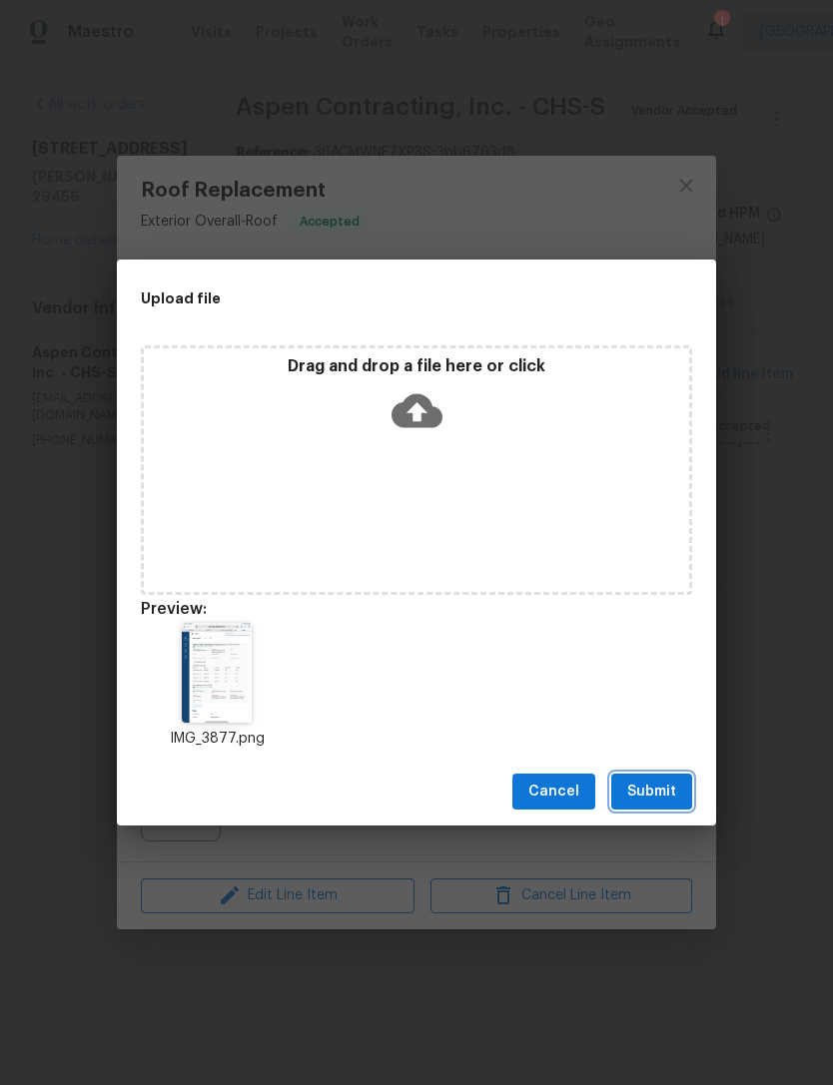
click at [656, 793] on span "Submit" at bounding box center [651, 792] width 49 height 25
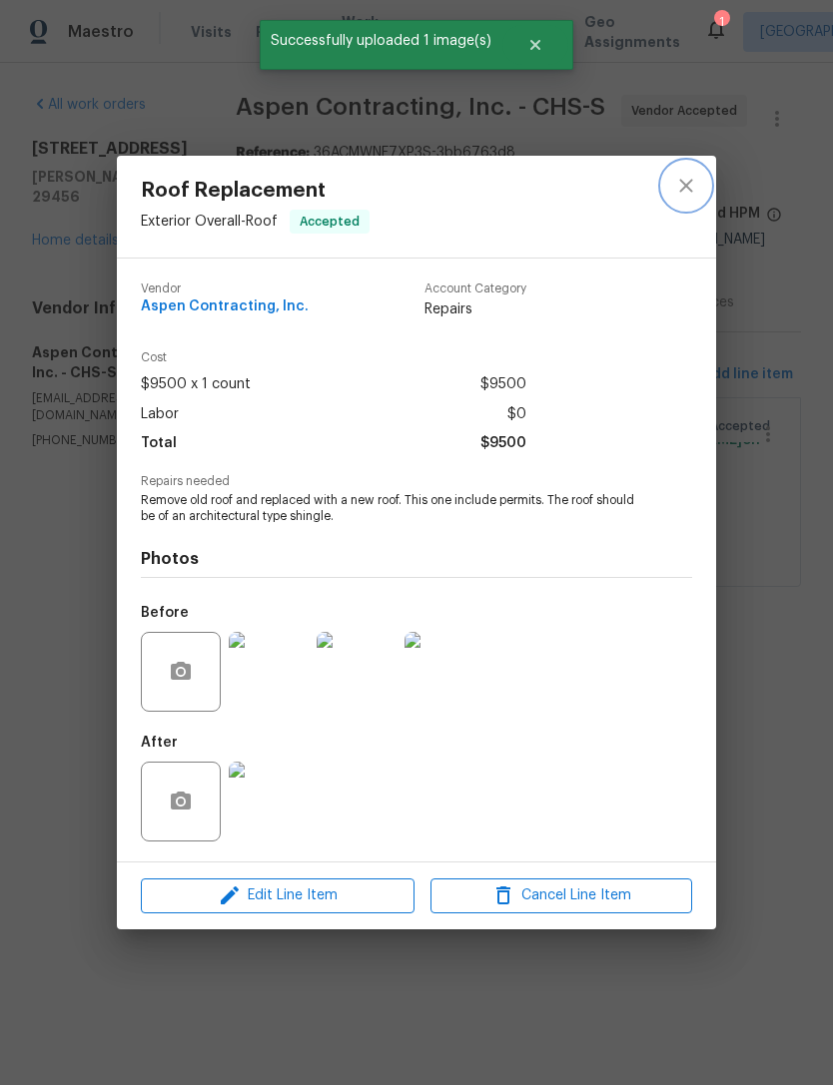
click at [690, 179] on icon "close" at bounding box center [686, 186] width 24 height 24
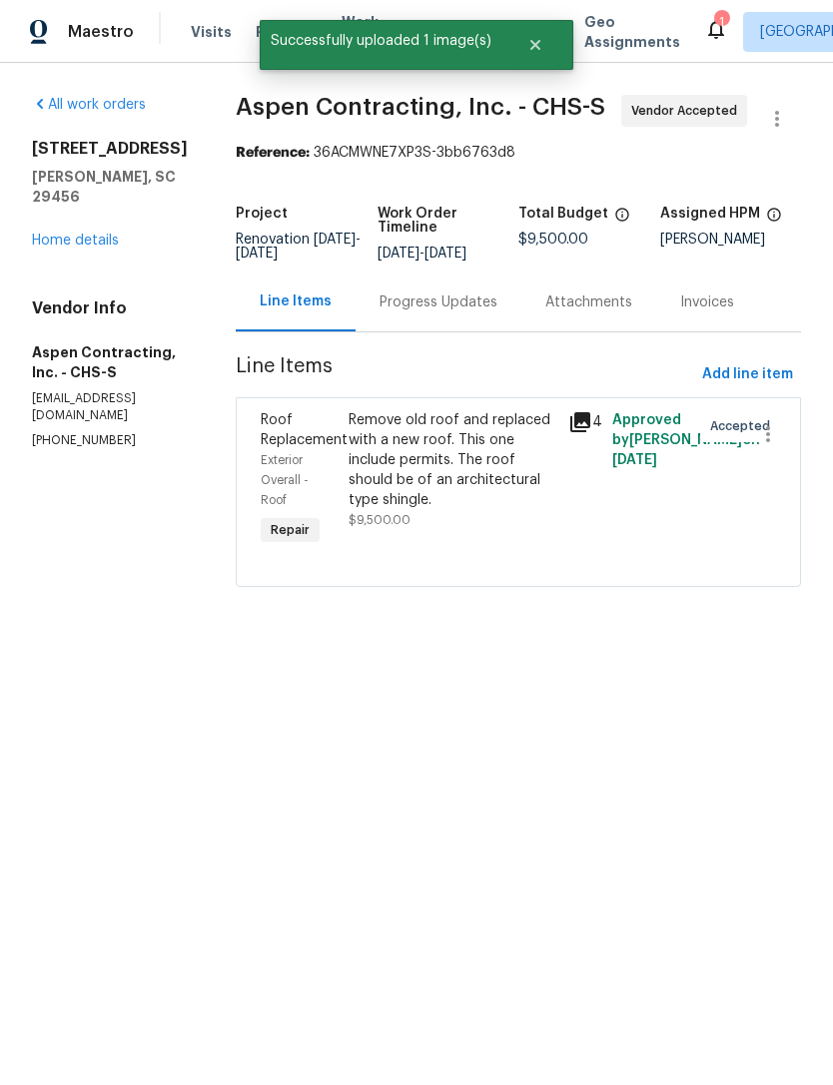
click at [458, 302] on div "Progress Updates" at bounding box center [438, 303] width 118 height 20
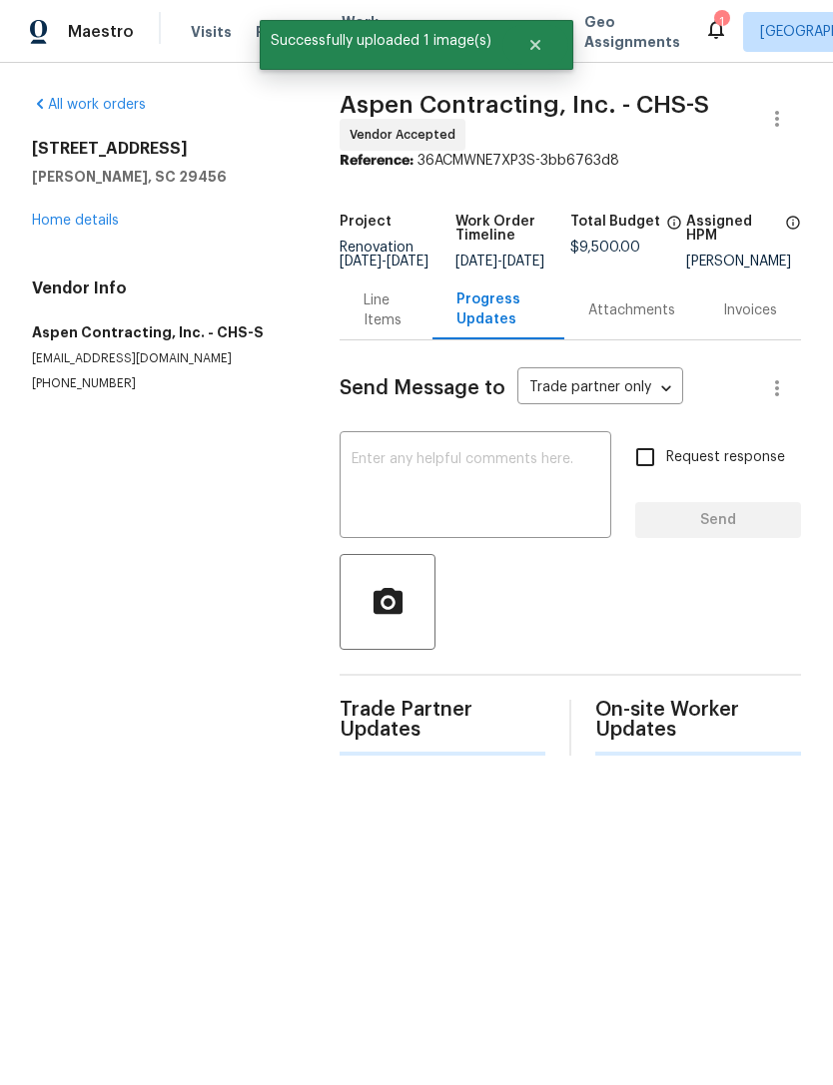
click at [476, 458] on textarea at bounding box center [475, 487] width 248 height 70
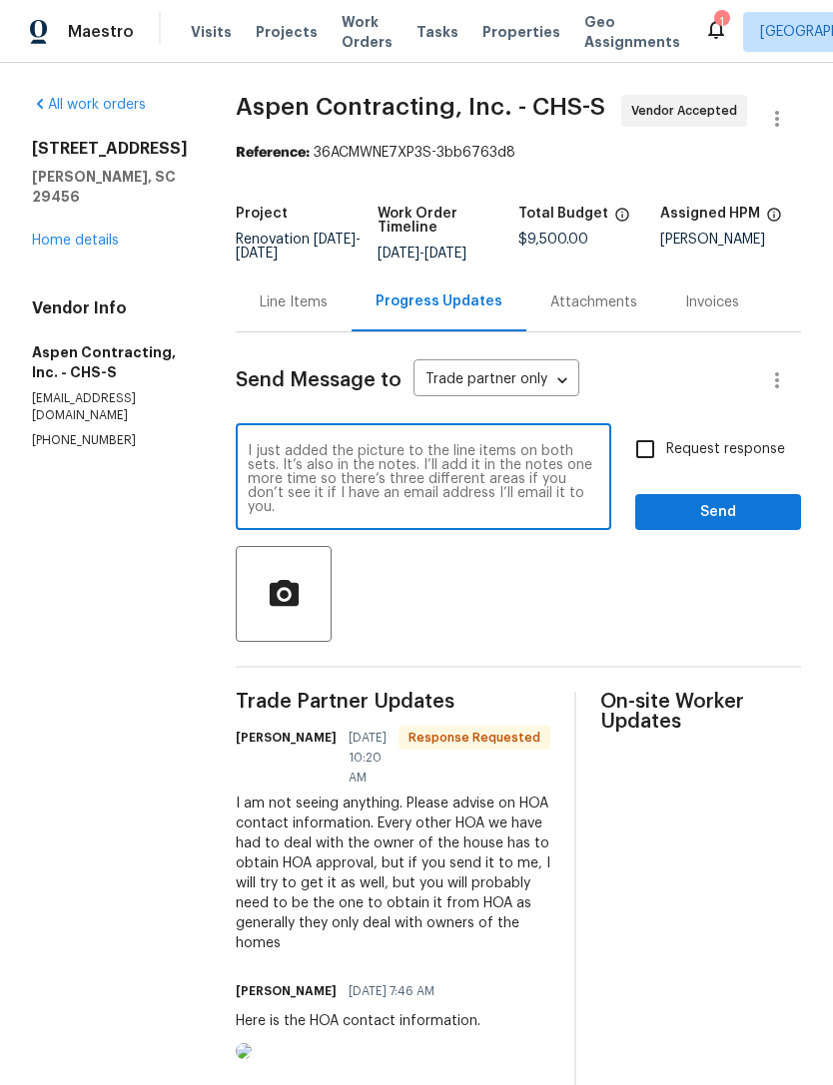
type textarea "I just added the picture to the line items on both sets. It’s also in the notes…"
click at [297, 600] on icon "button" at bounding box center [283, 592] width 29 height 26
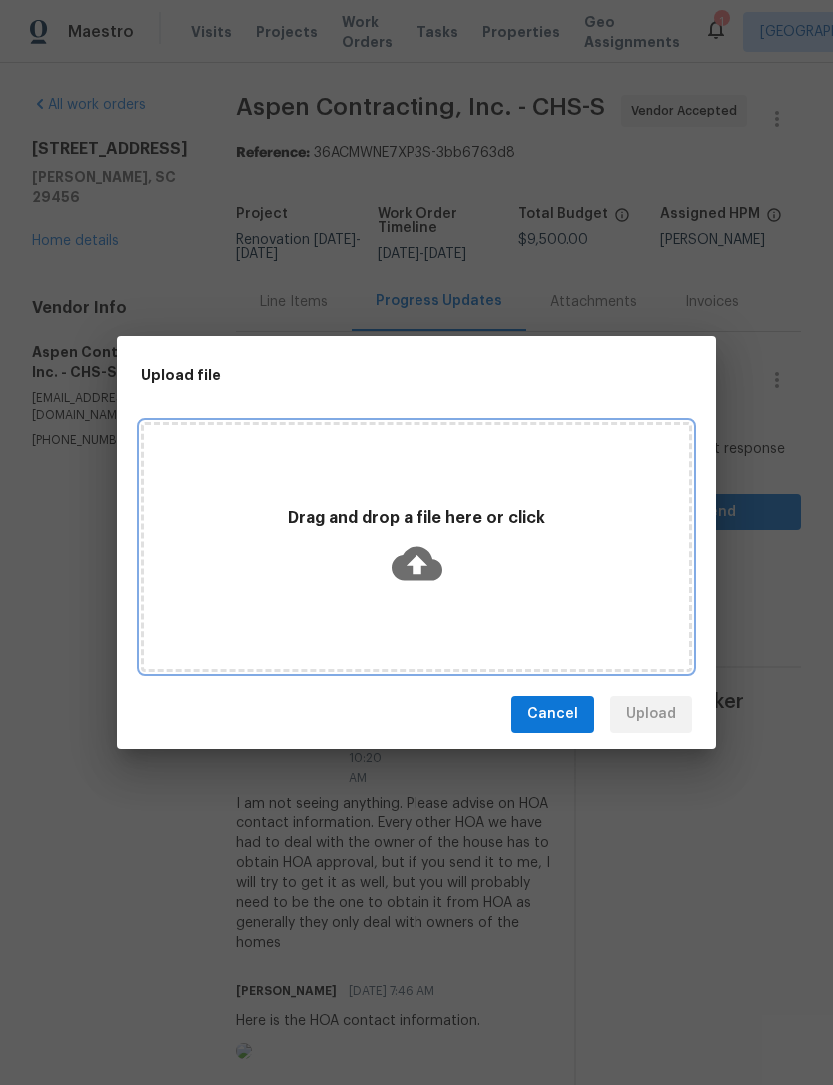
click at [429, 556] on icon at bounding box center [416, 563] width 51 height 34
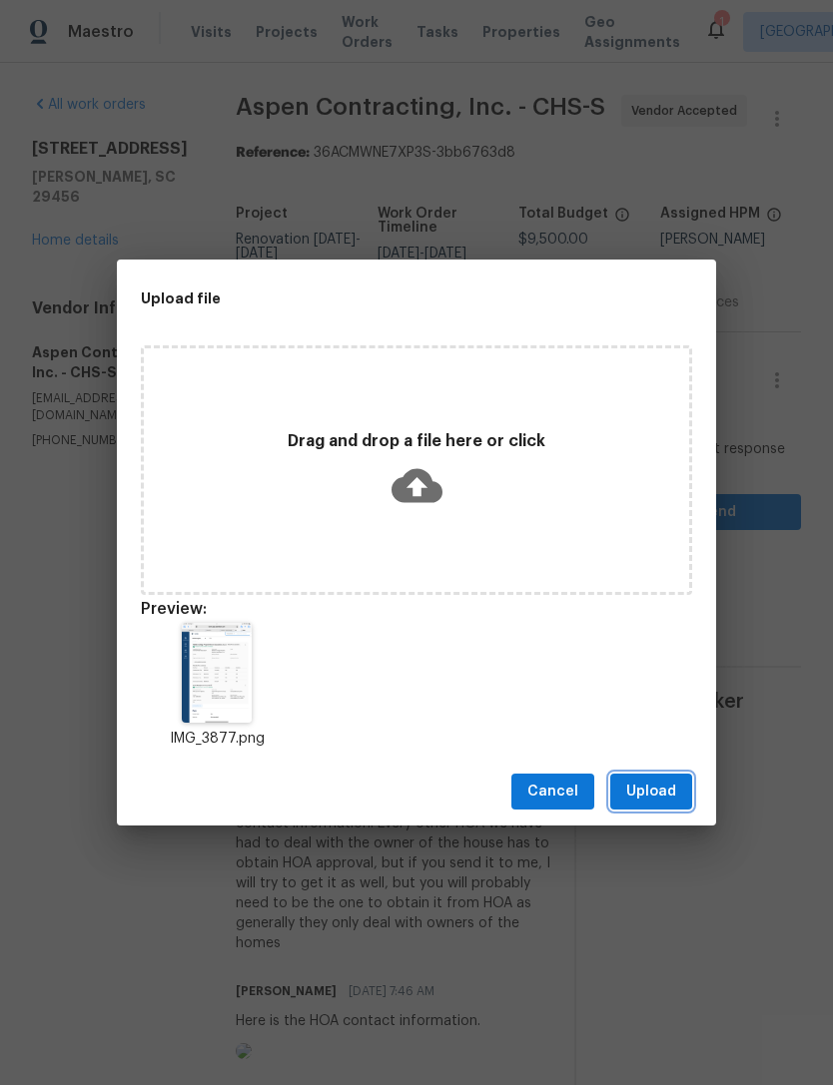
click at [670, 788] on span "Upload" at bounding box center [651, 792] width 50 height 25
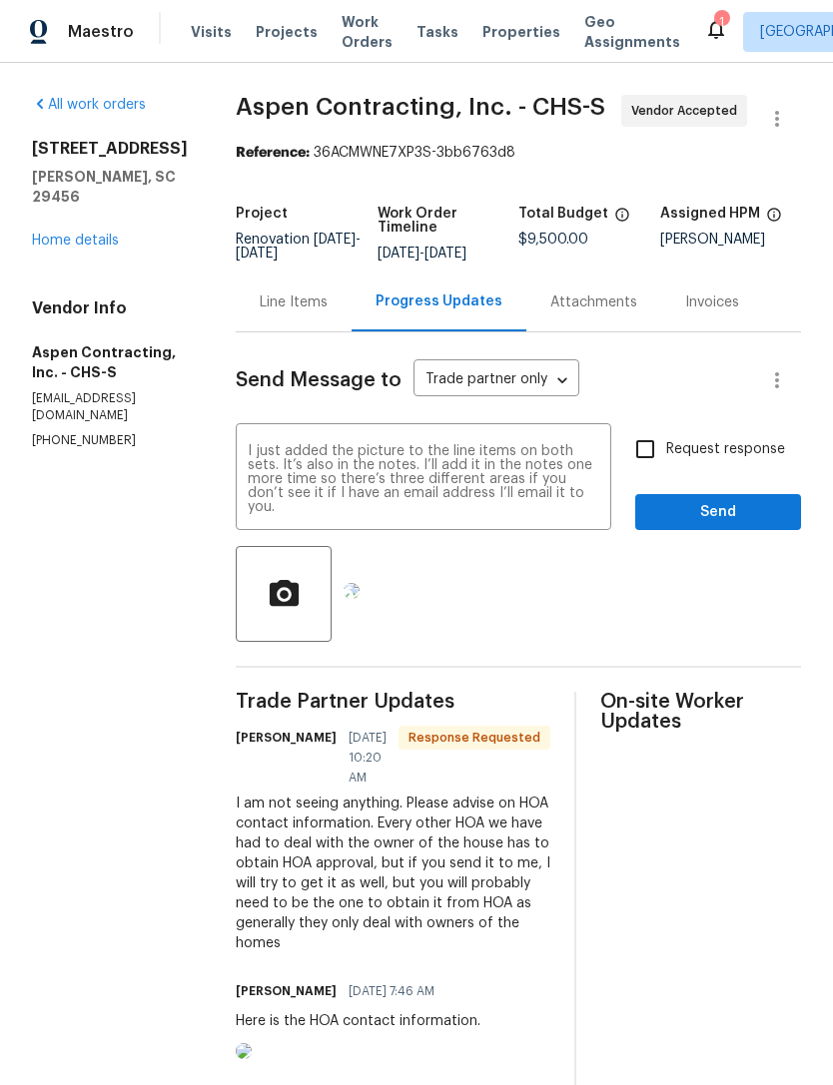
click at [653, 451] on input "Request response" at bounding box center [645, 449] width 42 height 42
checkbox input "true"
click at [732, 517] on span "Send" at bounding box center [718, 512] width 134 height 25
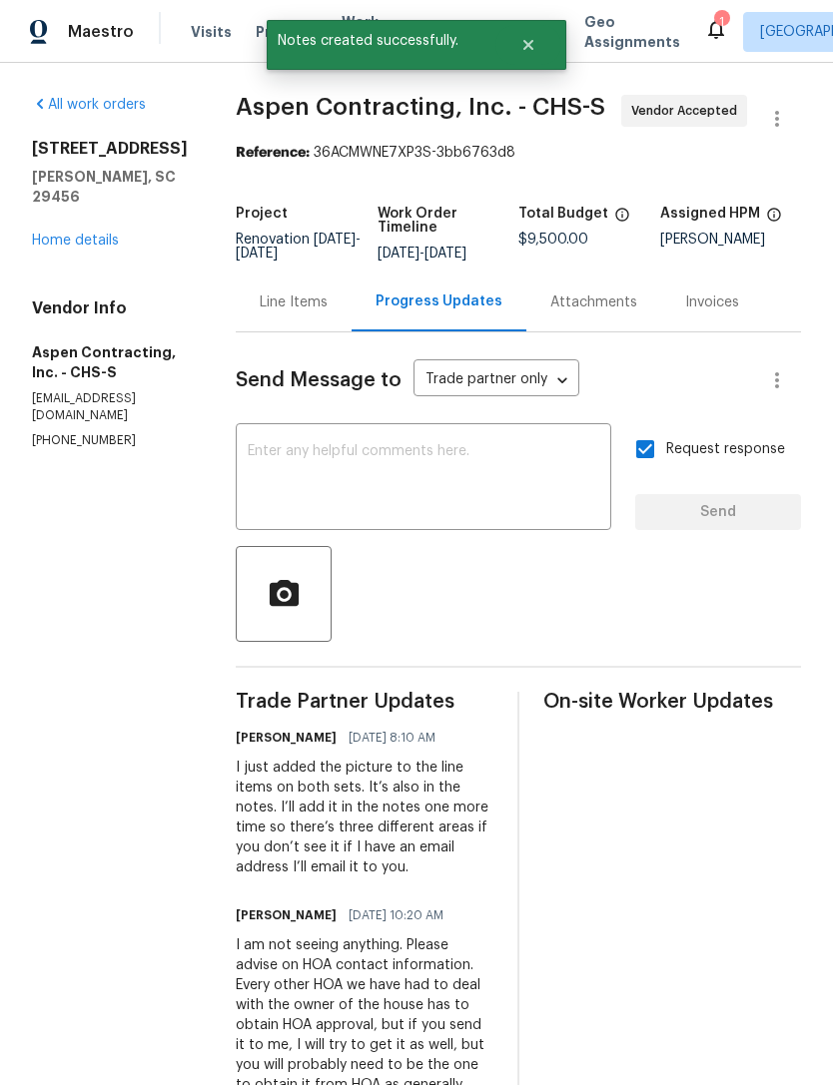
click at [109, 234] on link "Home details" at bounding box center [75, 241] width 87 height 14
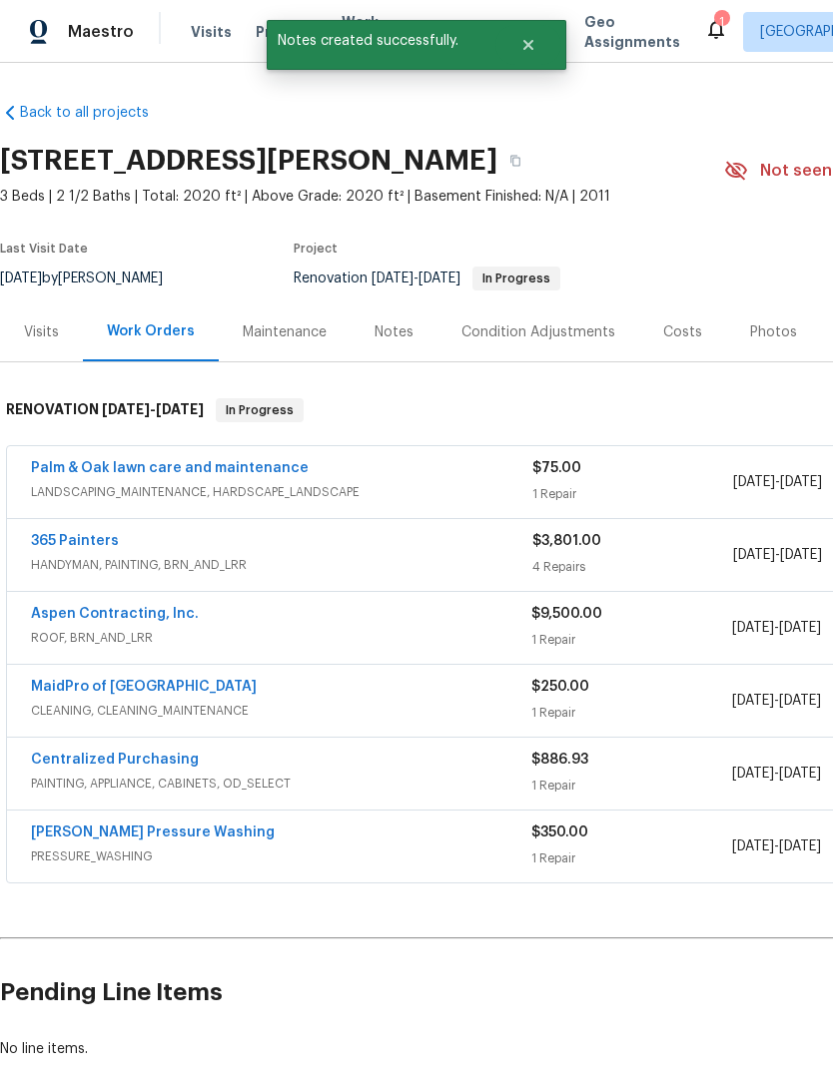
click at [183, 836] on link "[PERSON_NAME] Pressure Washing" at bounding box center [153, 833] width 244 height 14
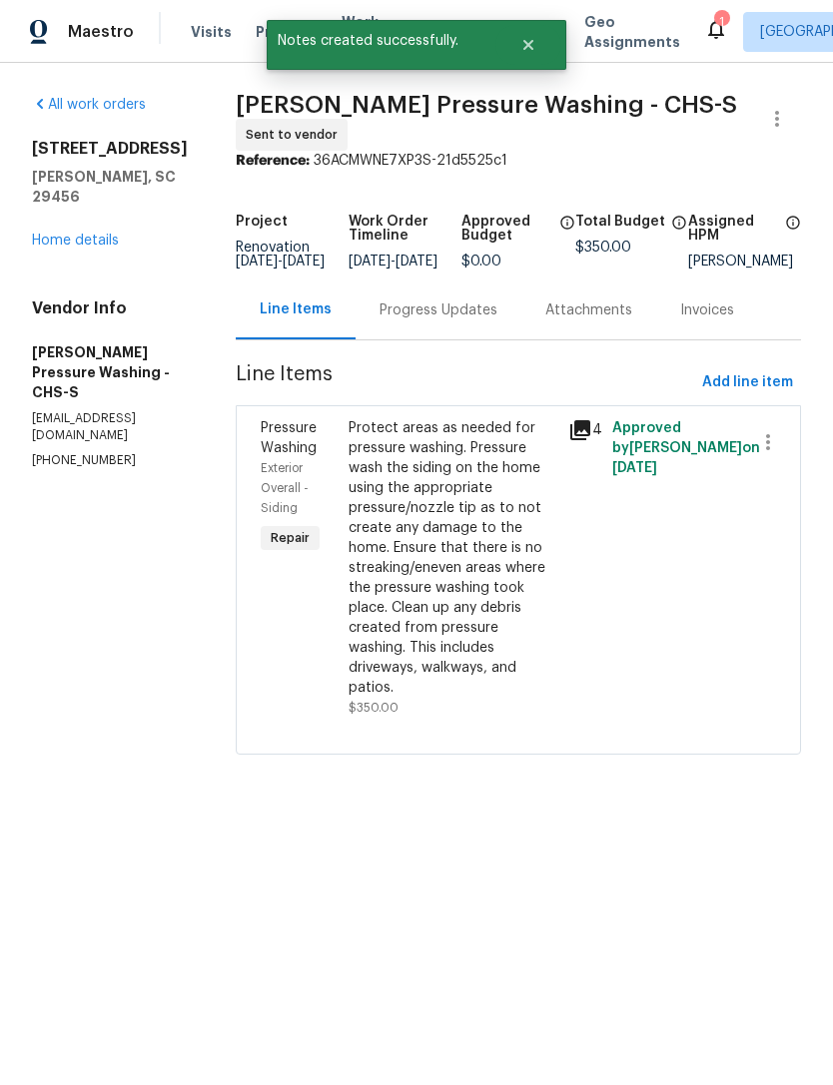
click at [477, 320] on div "Progress Updates" at bounding box center [438, 310] width 118 height 20
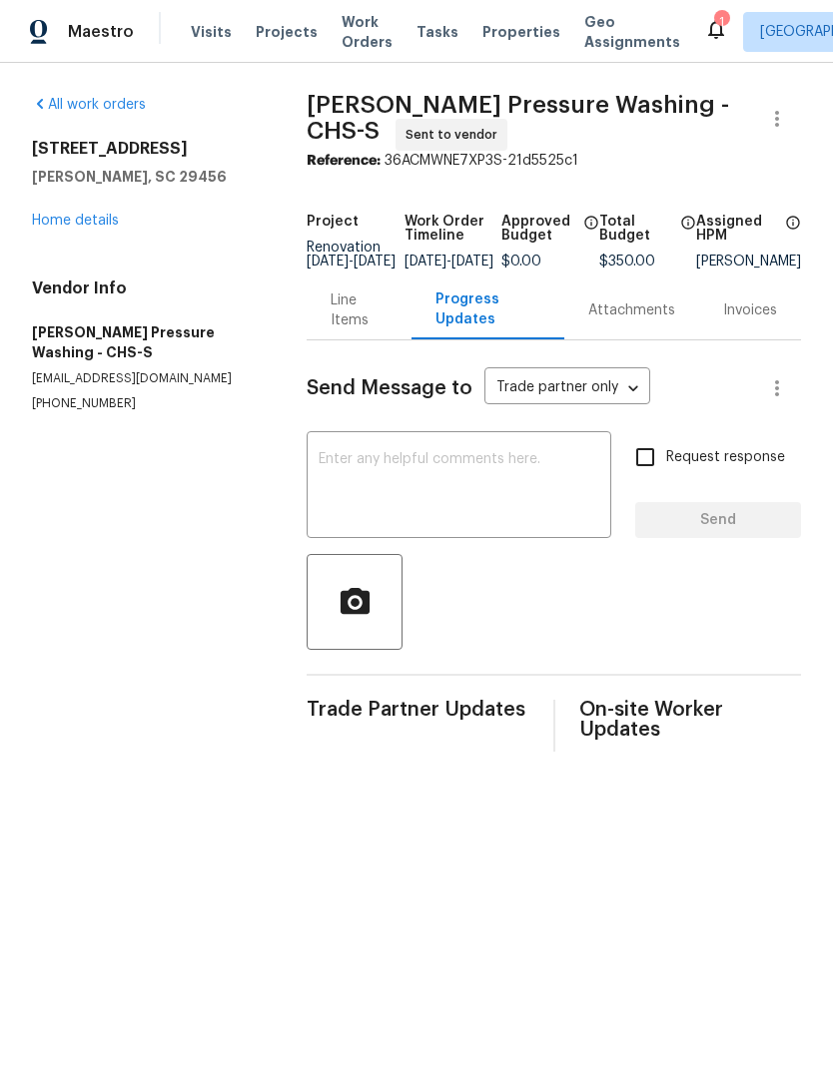
click at [503, 470] on textarea at bounding box center [458, 487] width 281 height 70
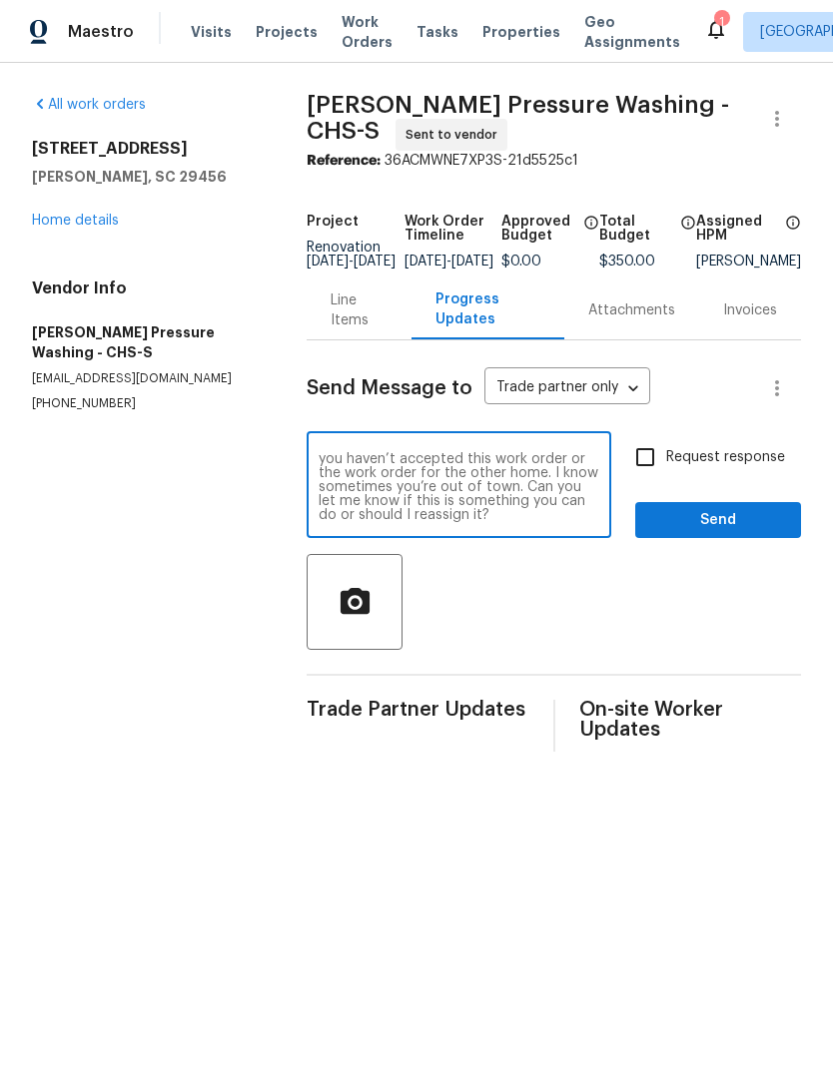
scroll to position [14, 0]
type textarea "This home is ready to be washed. I see you haven’t accepted this work order of …"
click at [649, 468] on input "Request response" at bounding box center [645, 457] width 42 height 42
checkbox input "true"
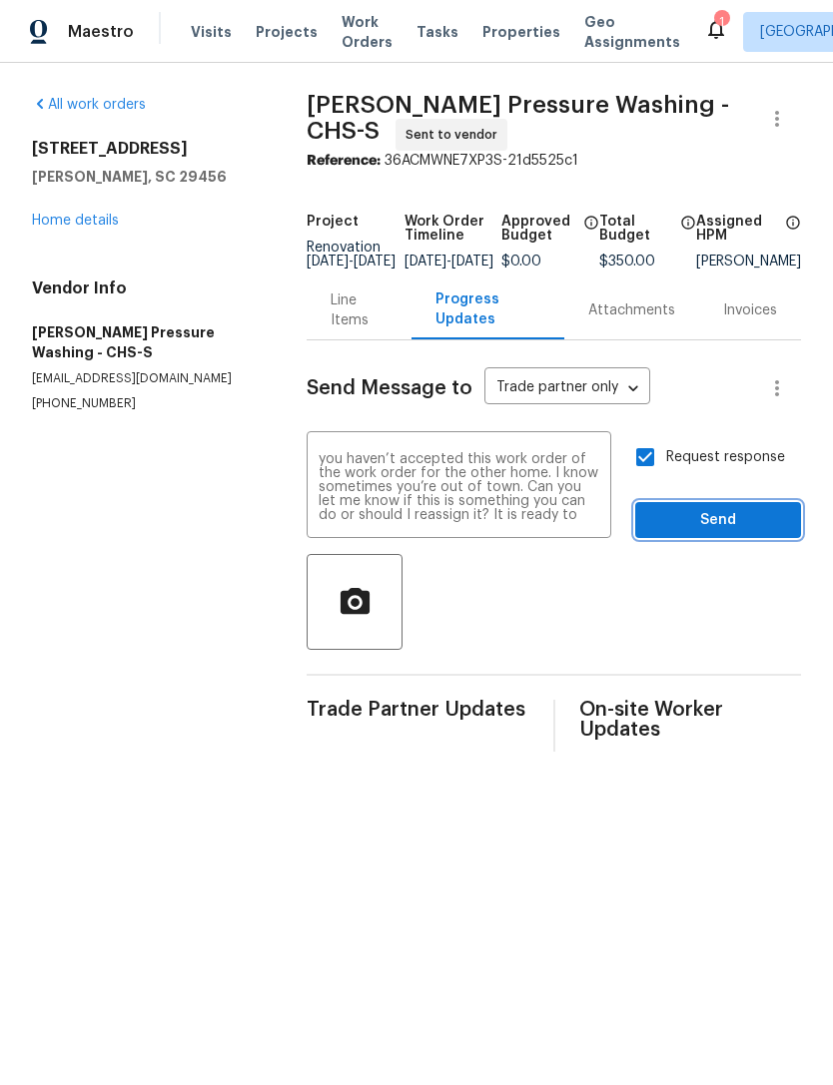
click at [723, 533] on span "Send" at bounding box center [718, 520] width 134 height 25
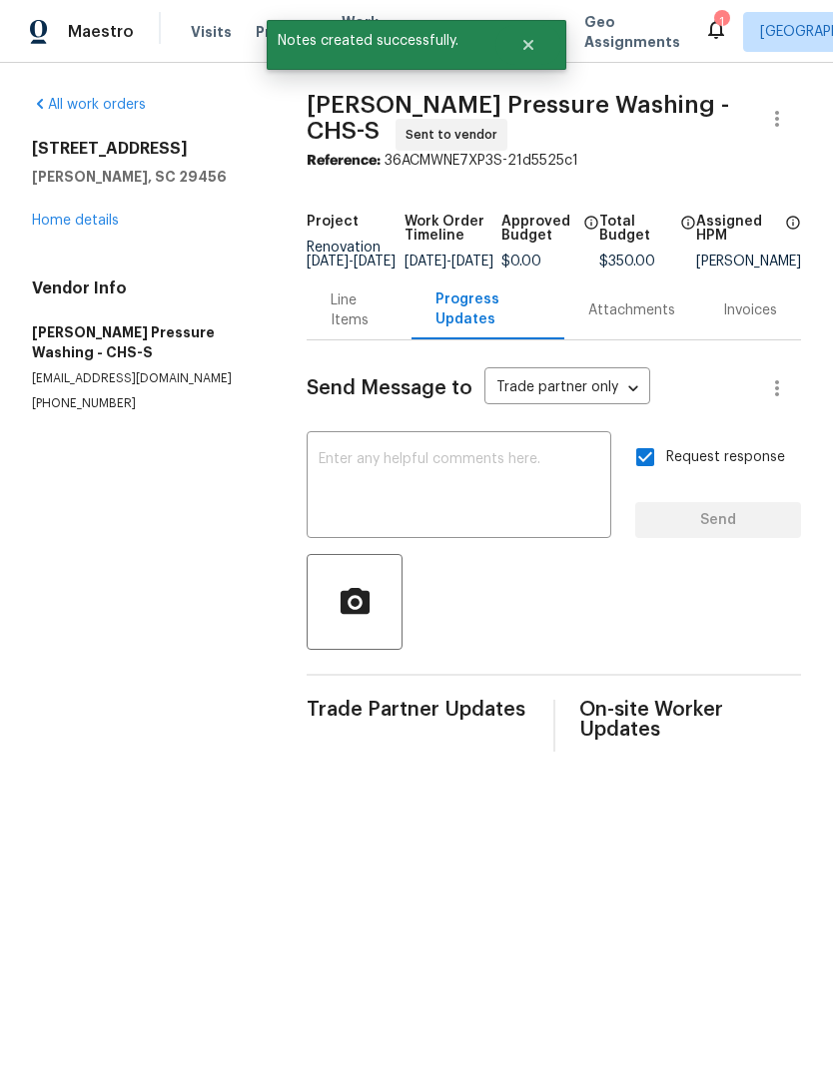
scroll to position [0, 0]
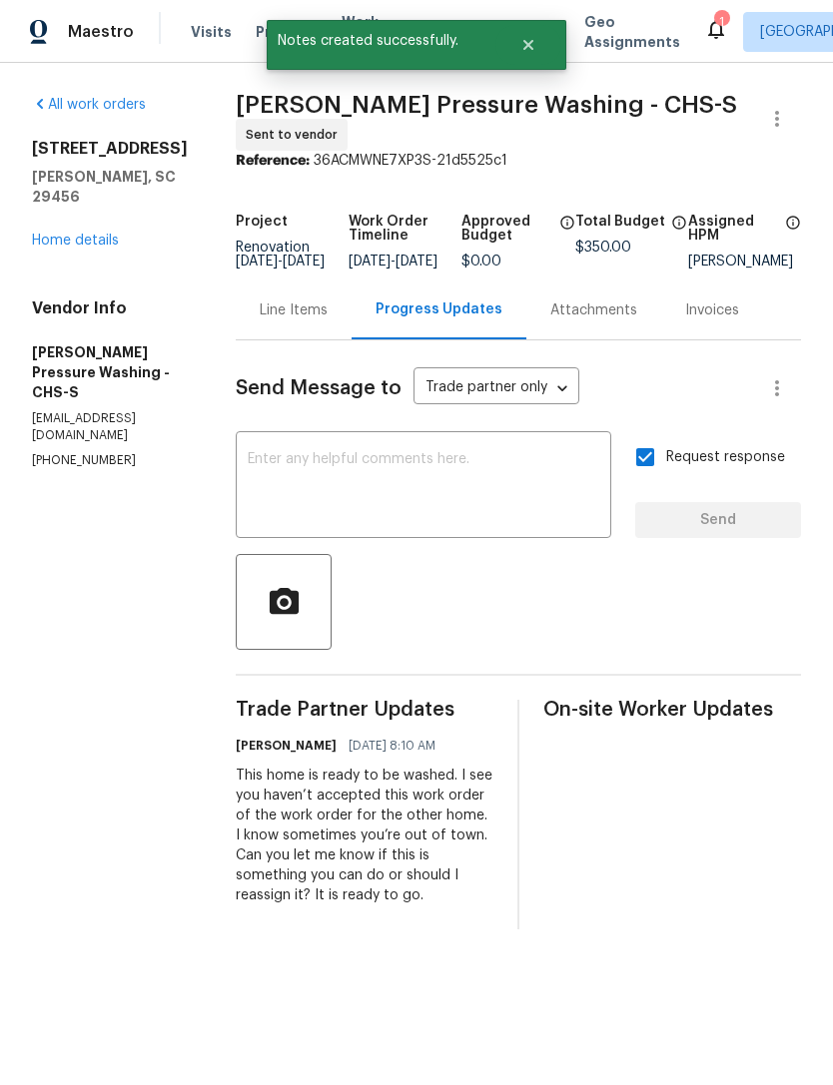
click at [117, 234] on link "Home details" at bounding box center [75, 241] width 87 height 14
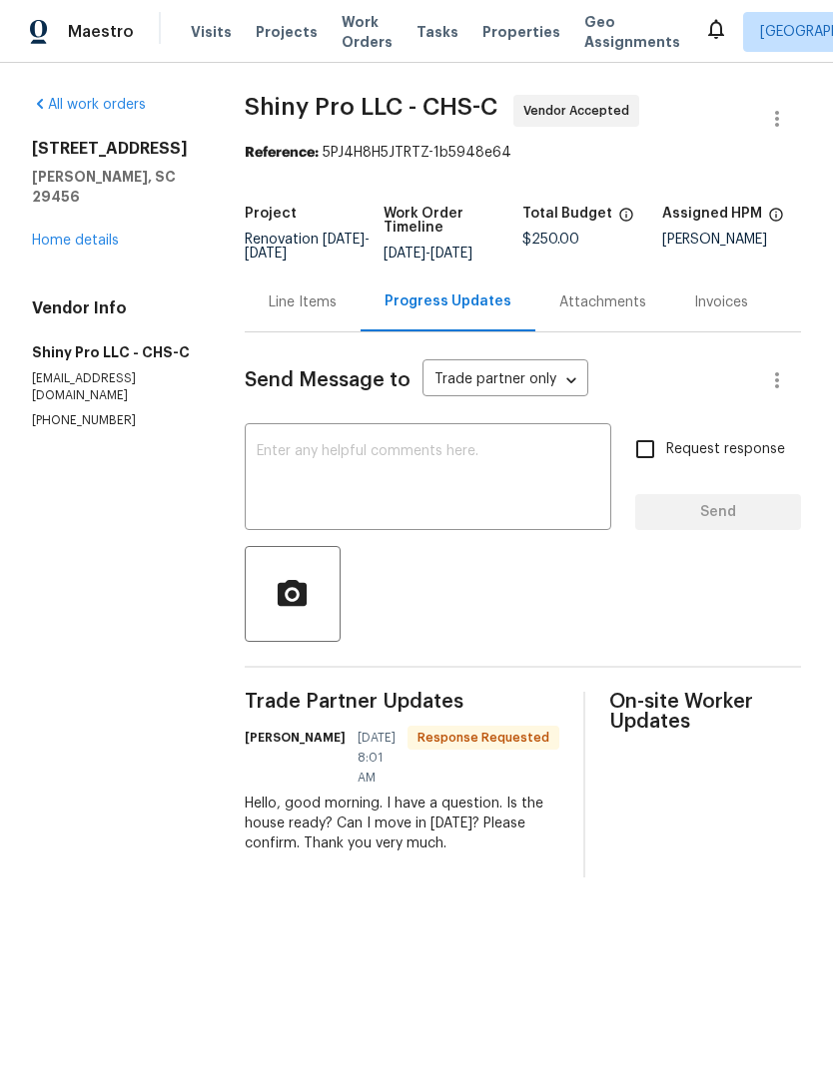
click at [463, 452] on textarea at bounding box center [428, 479] width 342 height 70
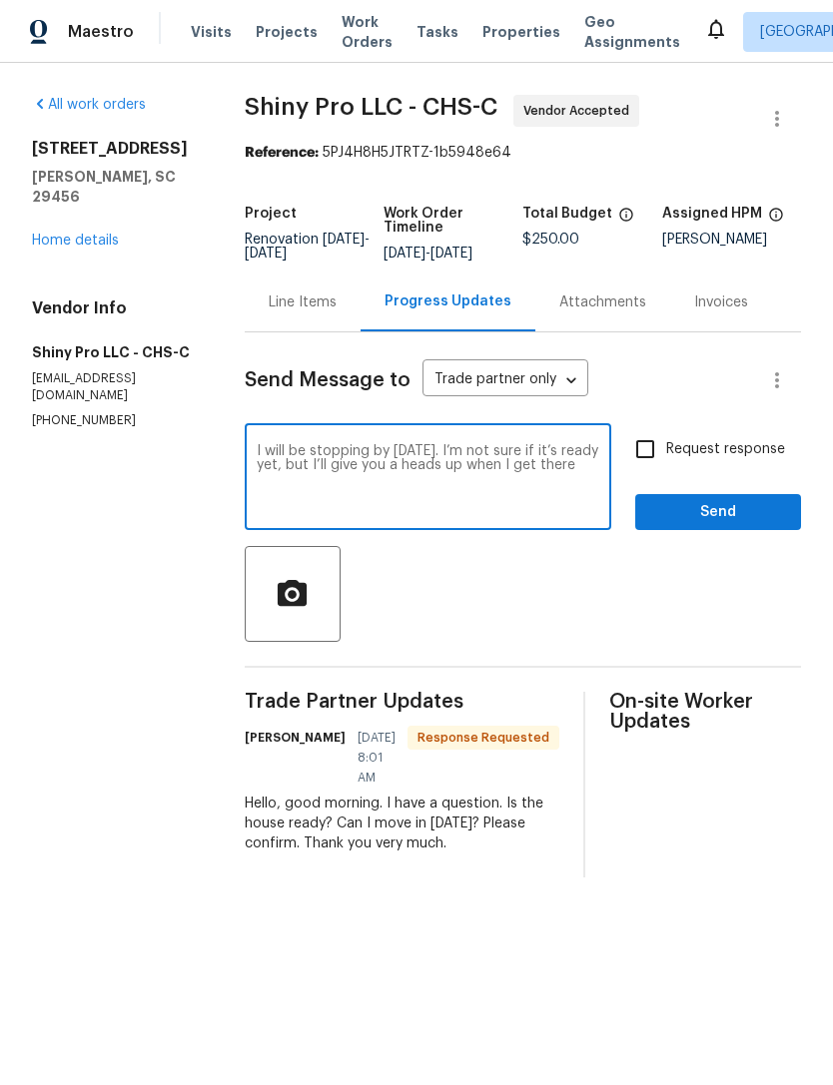
type textarea "I will be stopping by [DATE]. I’m not sure if it’s ready yet, but I’ll give you…"
click at [641, 452] on input "Request response" at bounding box center [645, 449] width 42 height 42
checkbox input "true"
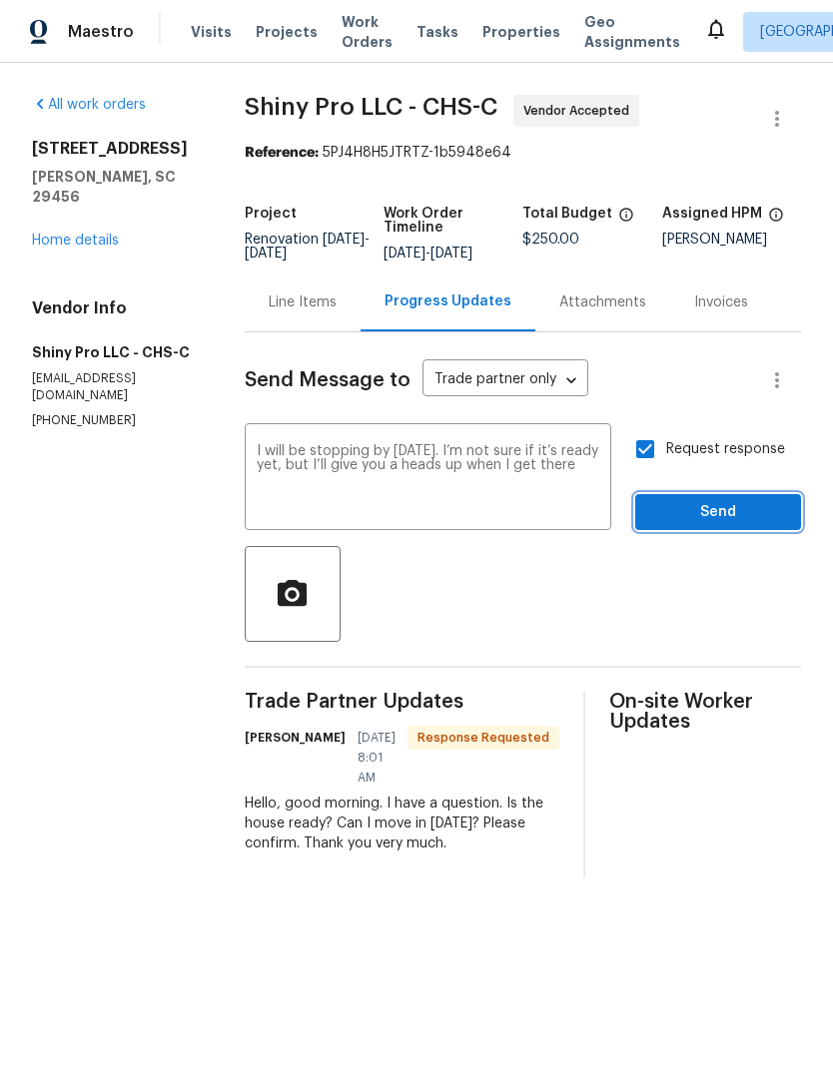
click at [708, 514] on span "Send" at bounding box center [718, 512] width 134 height 25
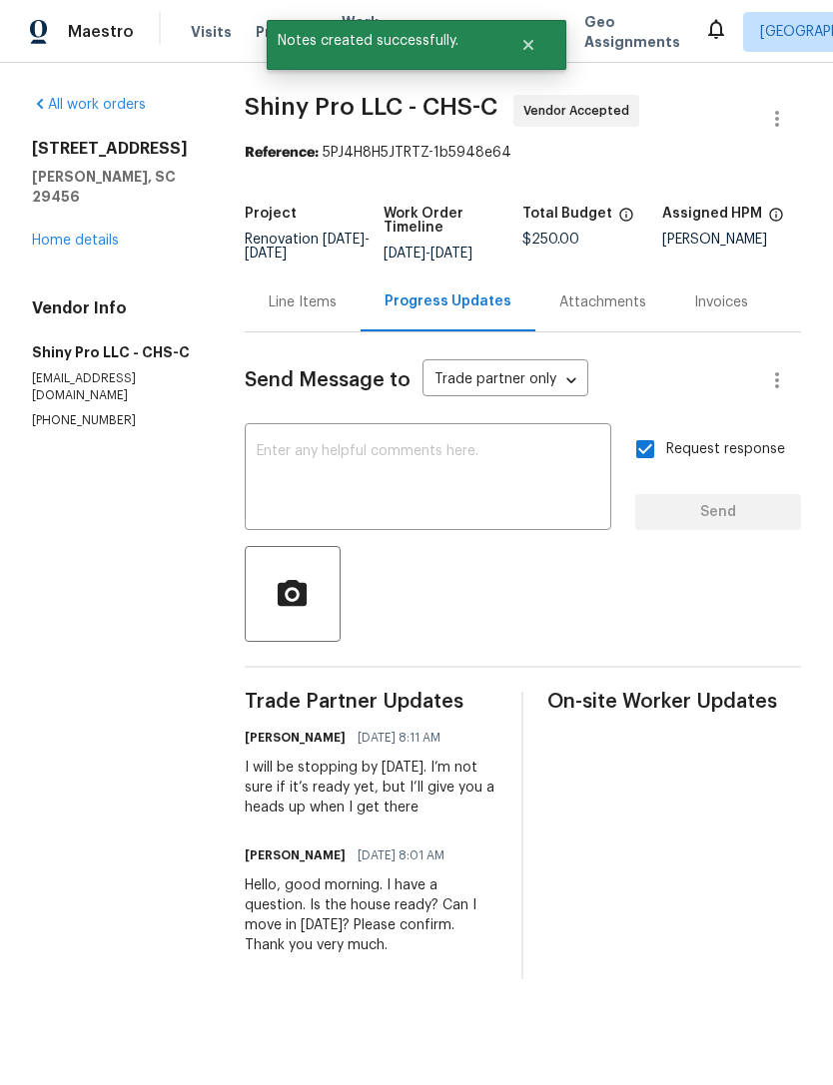
click at [50, 234] on link "Home details" at bounding box center [75, 241] width 87 height 14
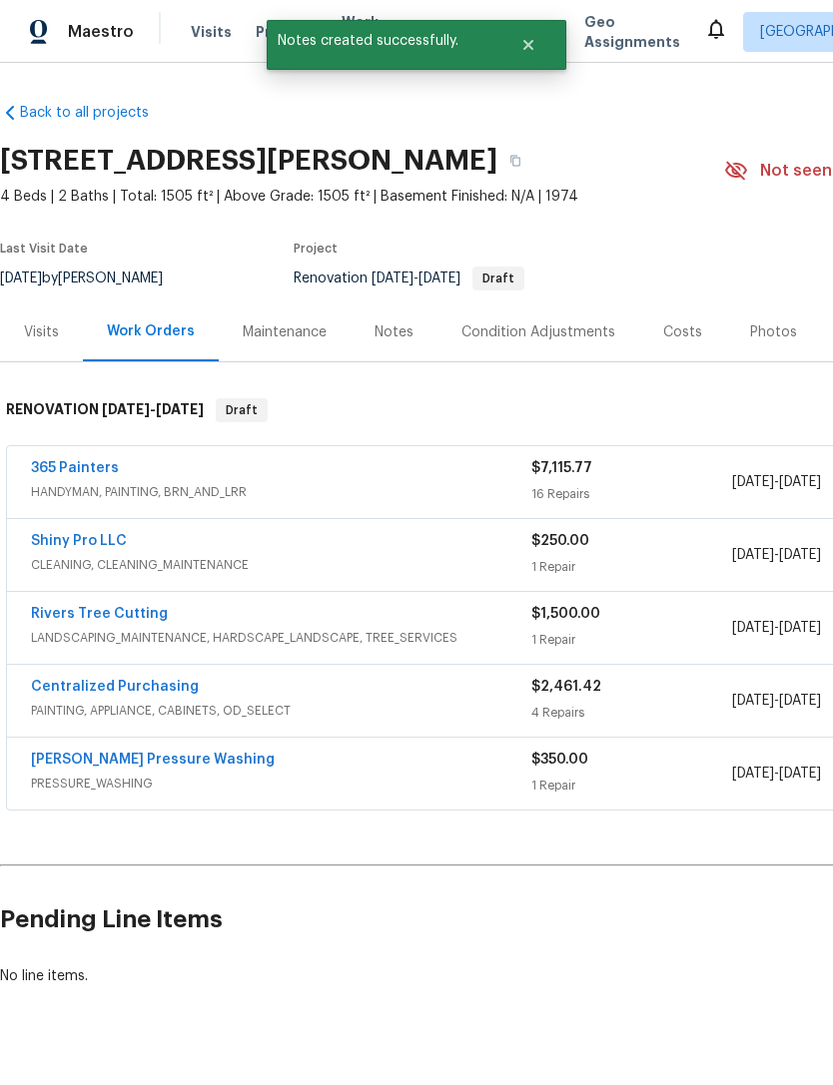
click at [647, 124] on div "Back to all projects [STREET_ADDRESS] 4 Beds | 2 Baths | Total: 1505 ft² | Abov…" at bounding box center [564, 544] width 1128 height 915
click at [536, 49] on button "Close" at bounding box center [528, 45] width 66 height 40
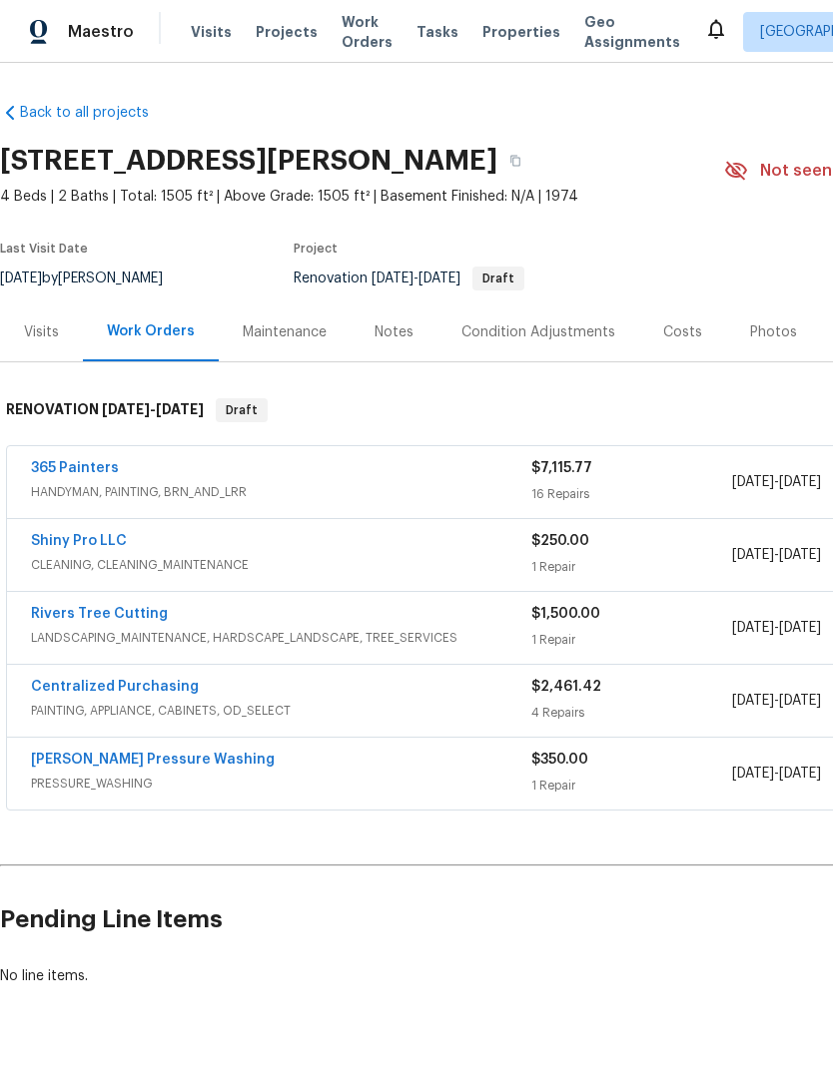
click at [357, 31] on span "Work Orders" at bounding box center [366, 32] width 51 height 40
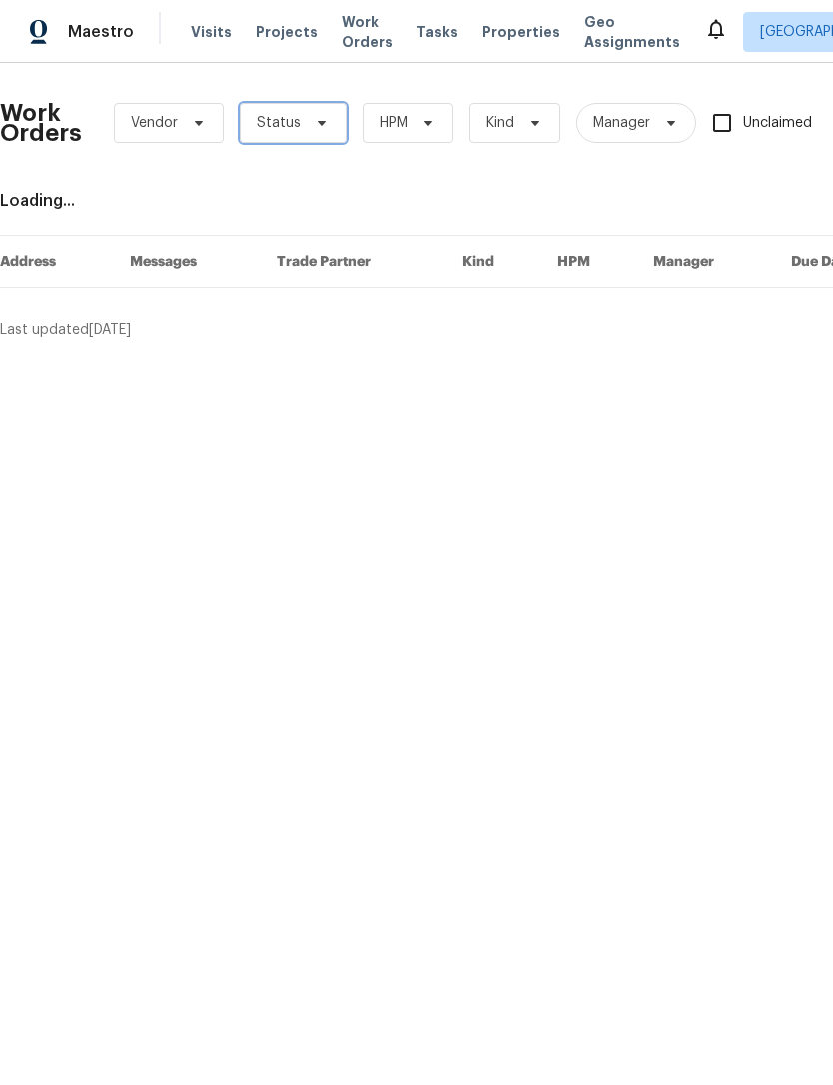
click at [313, 125] on icon at bounding box center [321, 123] width 16 height 16
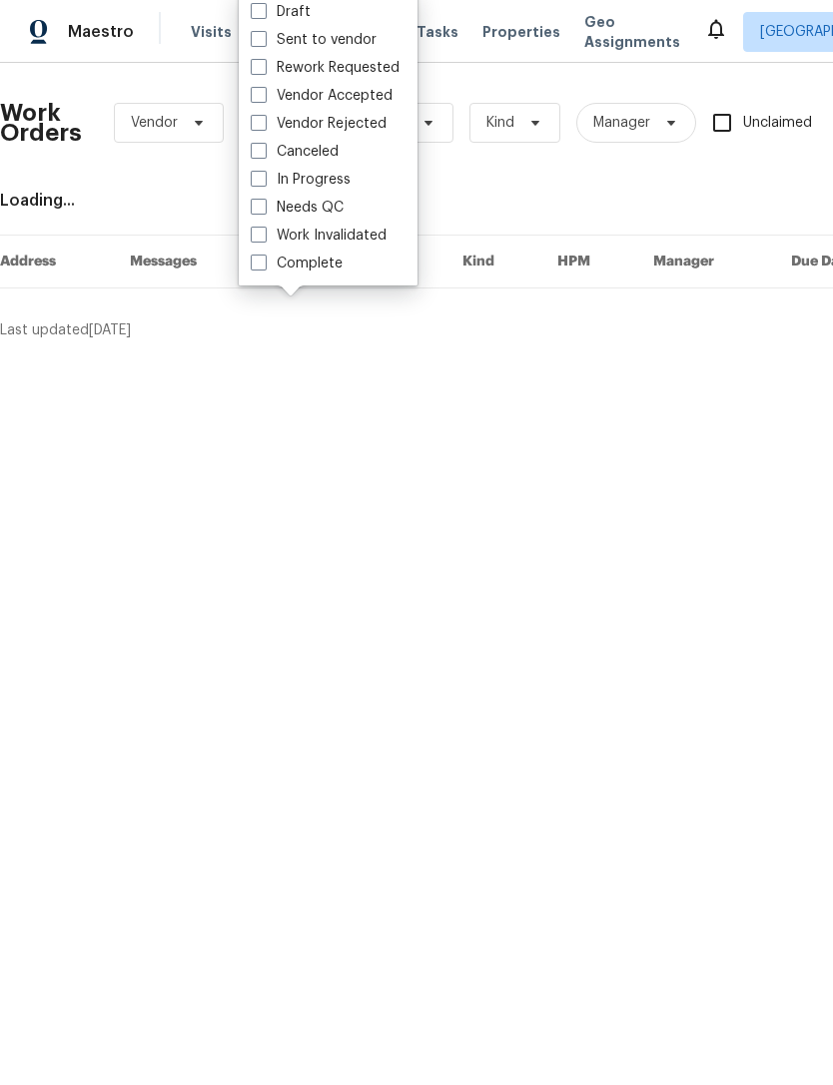
click at [256, 212] on span at bounding box center [259, 207] width 16 height 16
click at [256, 211] on input "Needs QC" at bounding box center [257, 204] width 13 height 13
checkbox input "true"
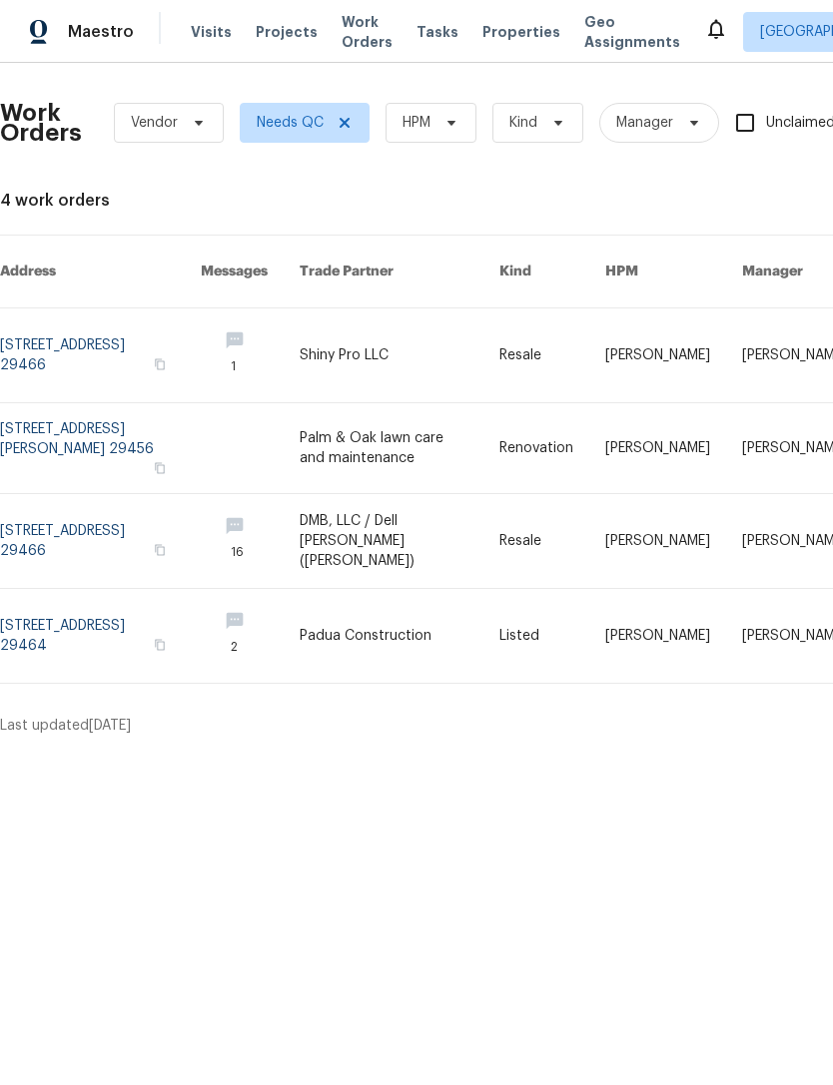
click at [126, 406] on link at bounding box center [100, 448] width 201 height 90
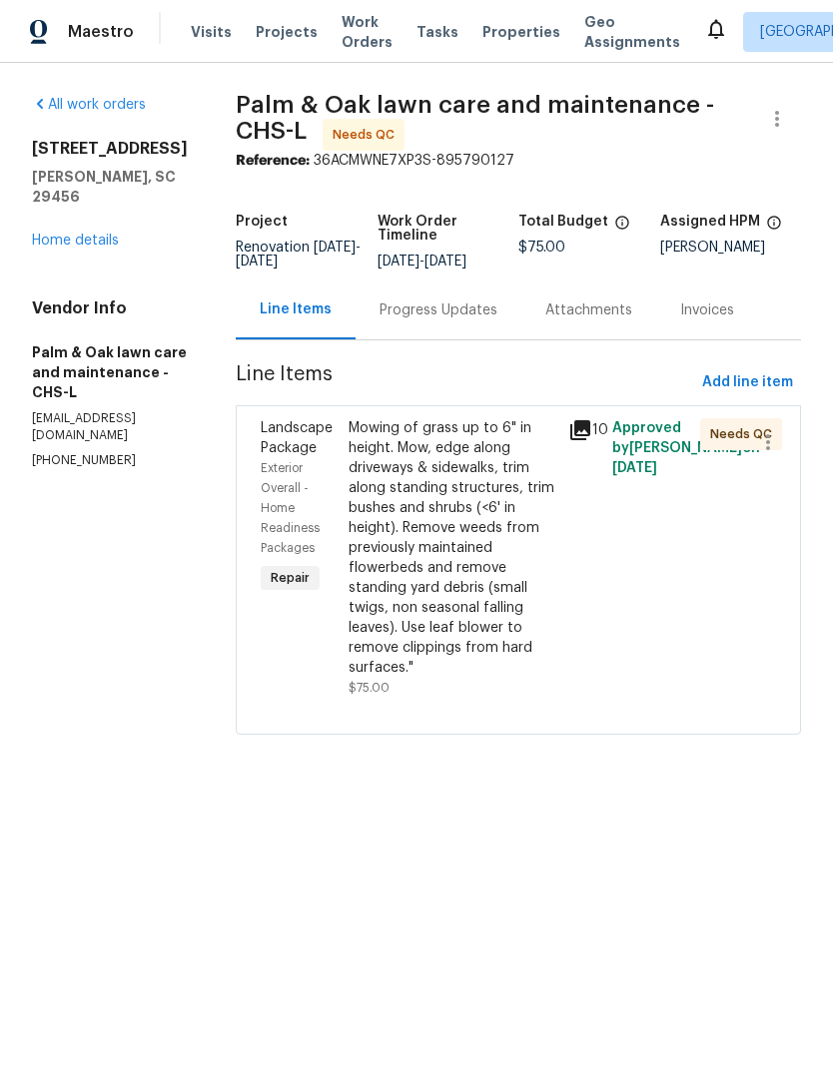
click at [489, 522] on div "Mowing of grass up to 6" in height. Mow, edge along driveways & sidewalks, trim…" at bounding box center [452, 548] width 208 height 260
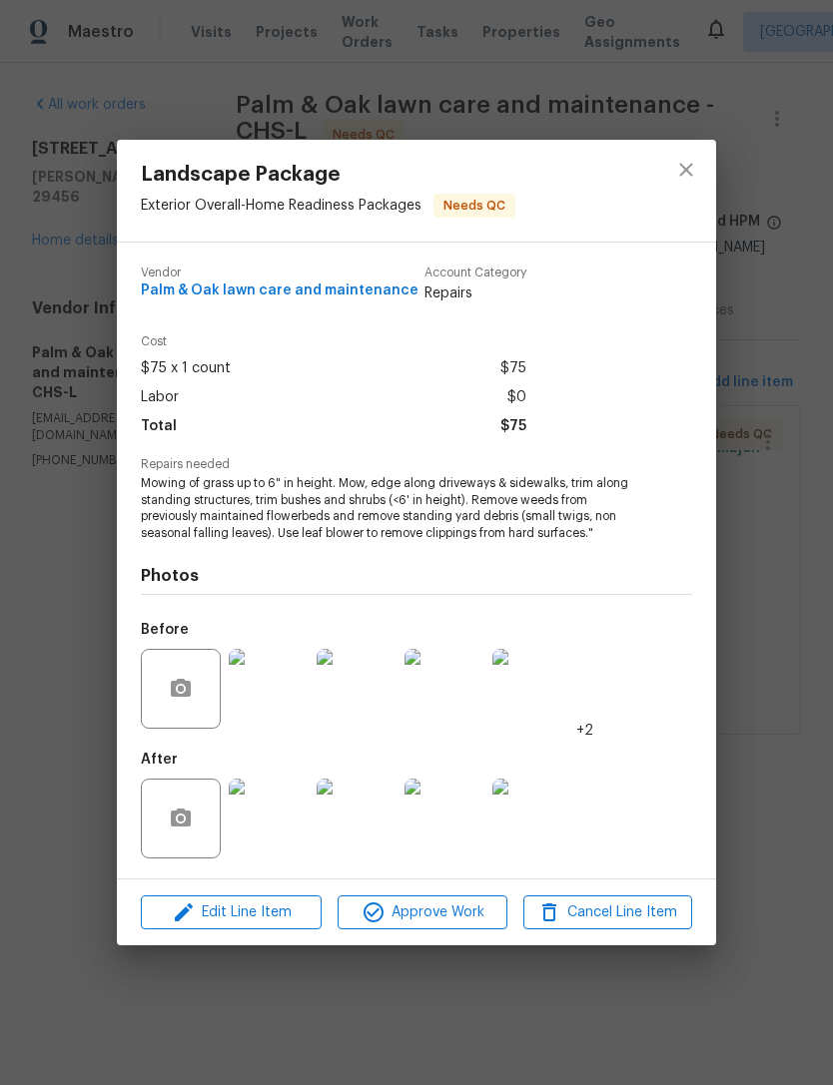
click at [270, 819] on img at bounding box center [269, 819] width 80 height 80
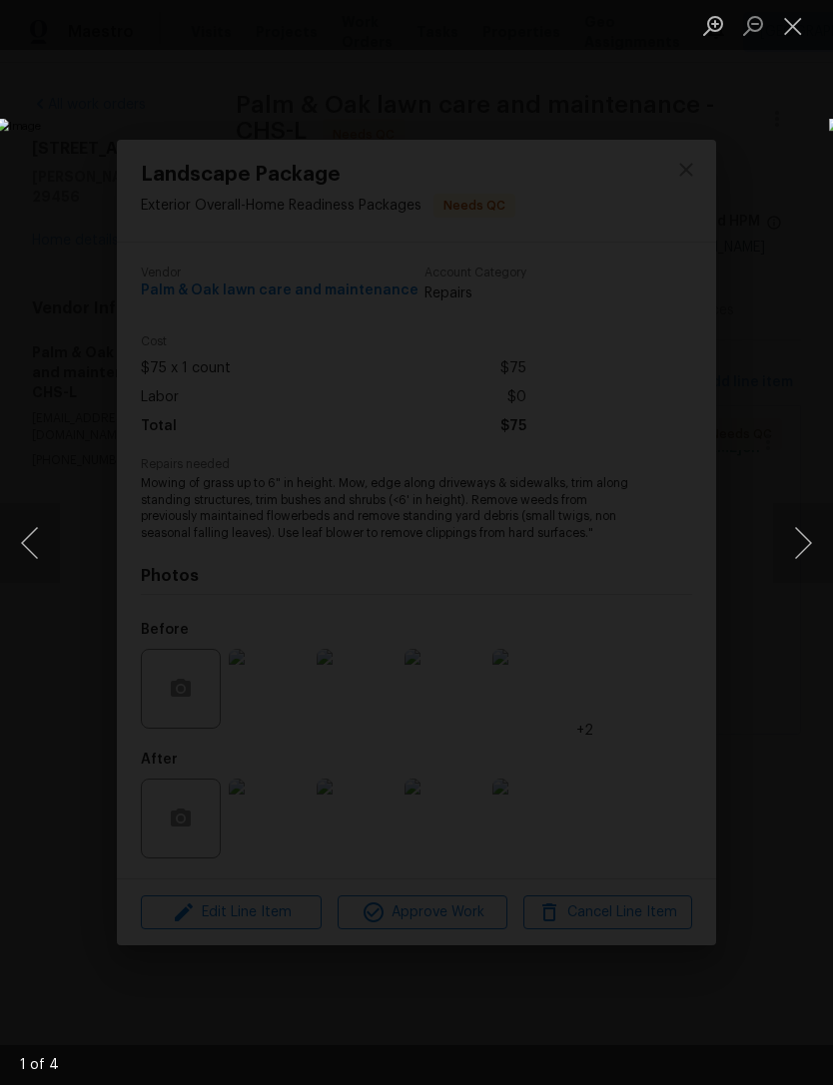
click at [780, 550] on button "Next image" at bounding box center [803, 543] width 60 height 80
click at [791, 548] on button "Next image" at bounding box center [803, 543] width 60 height 80
click at [799, 539] on button "Next image" at bounding box center [803, 543] width 60 height 80
click at [783, 36] on button "Close lightbox" at bounding box center [793, 25] width 40 height 35
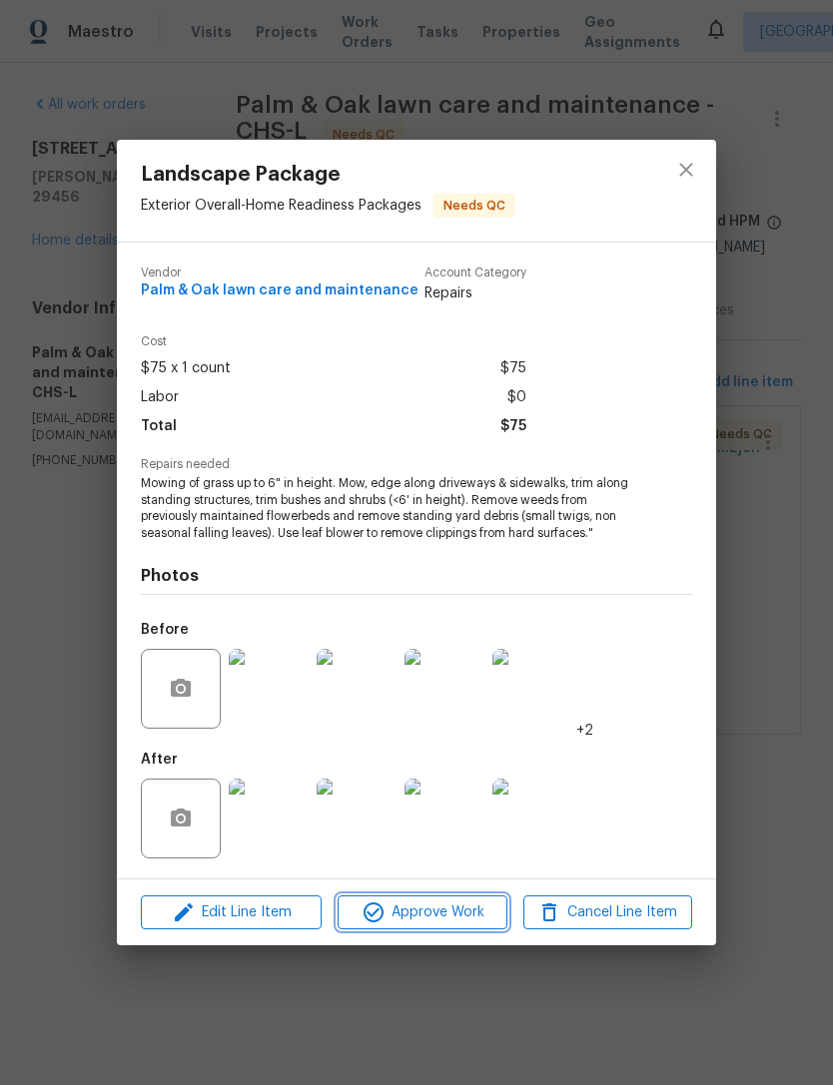
click at [444, 904] on span "Approve Work" at bounding box center [421, 912] width 157 height 25
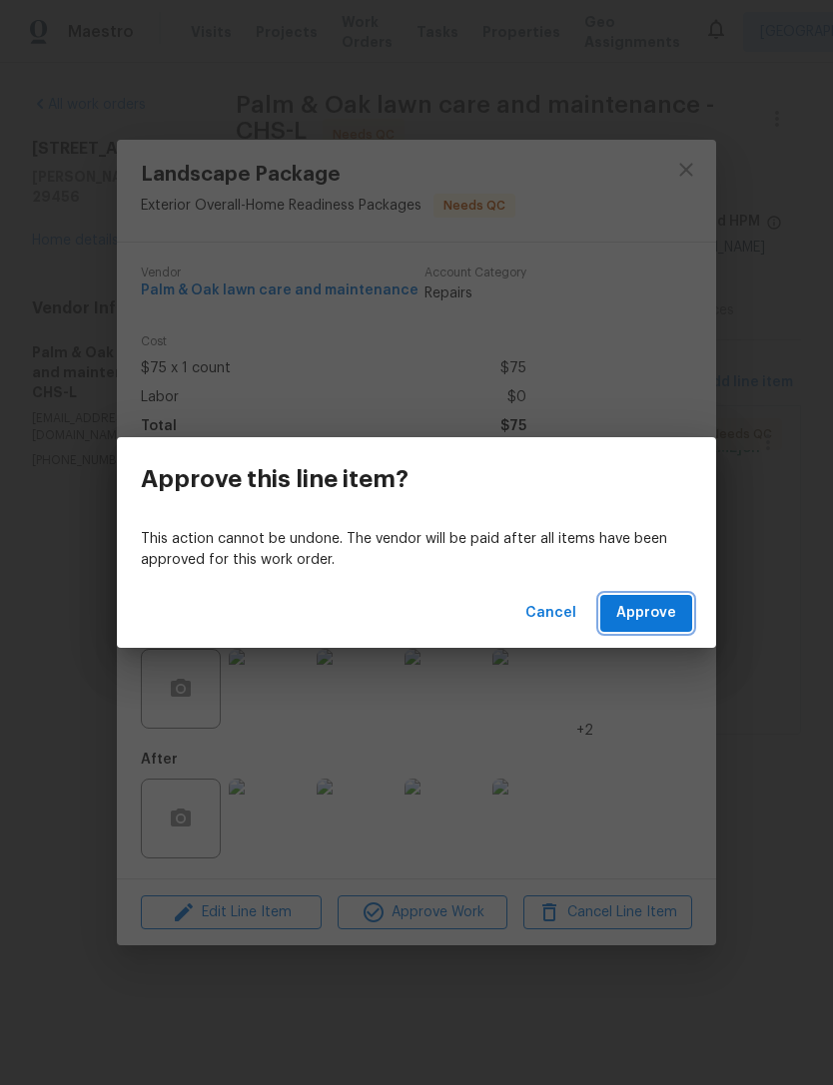
click at [660, 616] on span "Approve" at bounding box center [646, 613] width 60 height 25
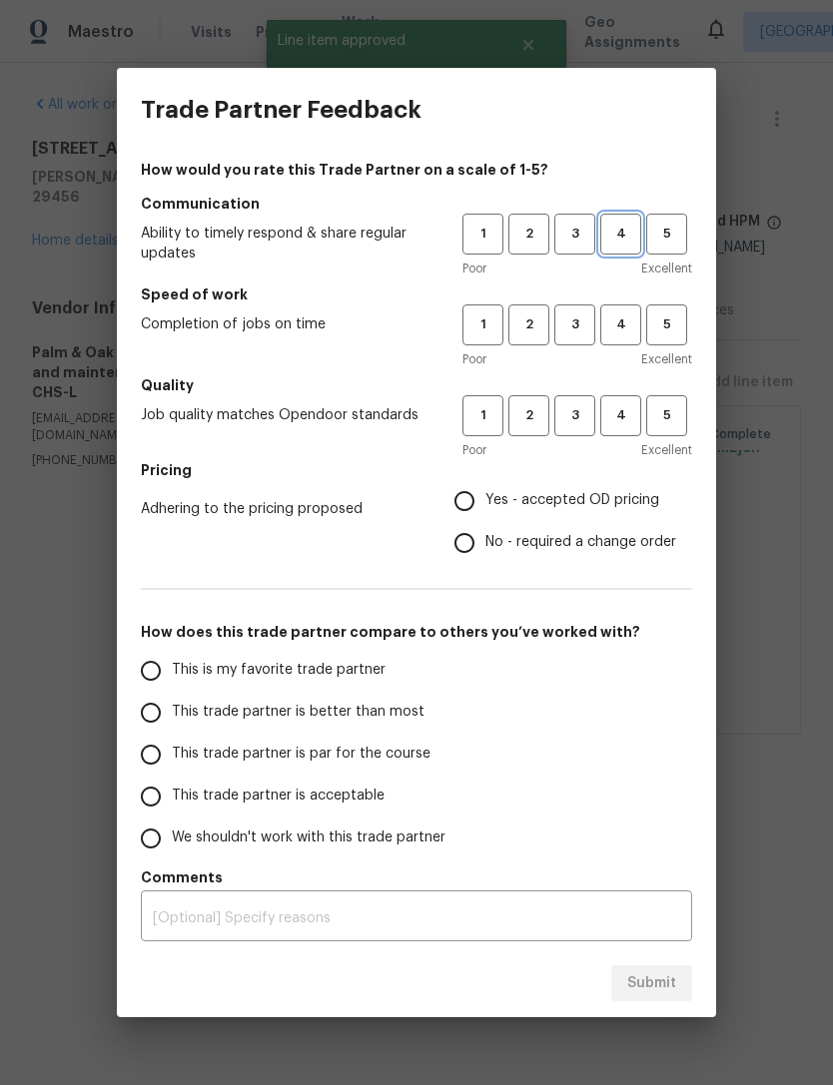
click at [619, 234] on span "4" at bounding box center [620, 234] width 37 height 23
click at [626, 331] on span "4" at bounding box center [620, 324] width 37 height 23
click at [578, 420] on span "3" at bounding box center [574, 415] width 37 height 23
click at [460, 497] on input "Yes - accepted OD pricing" at bounding box center [464, 501] width 42 height 42
radio input "true"
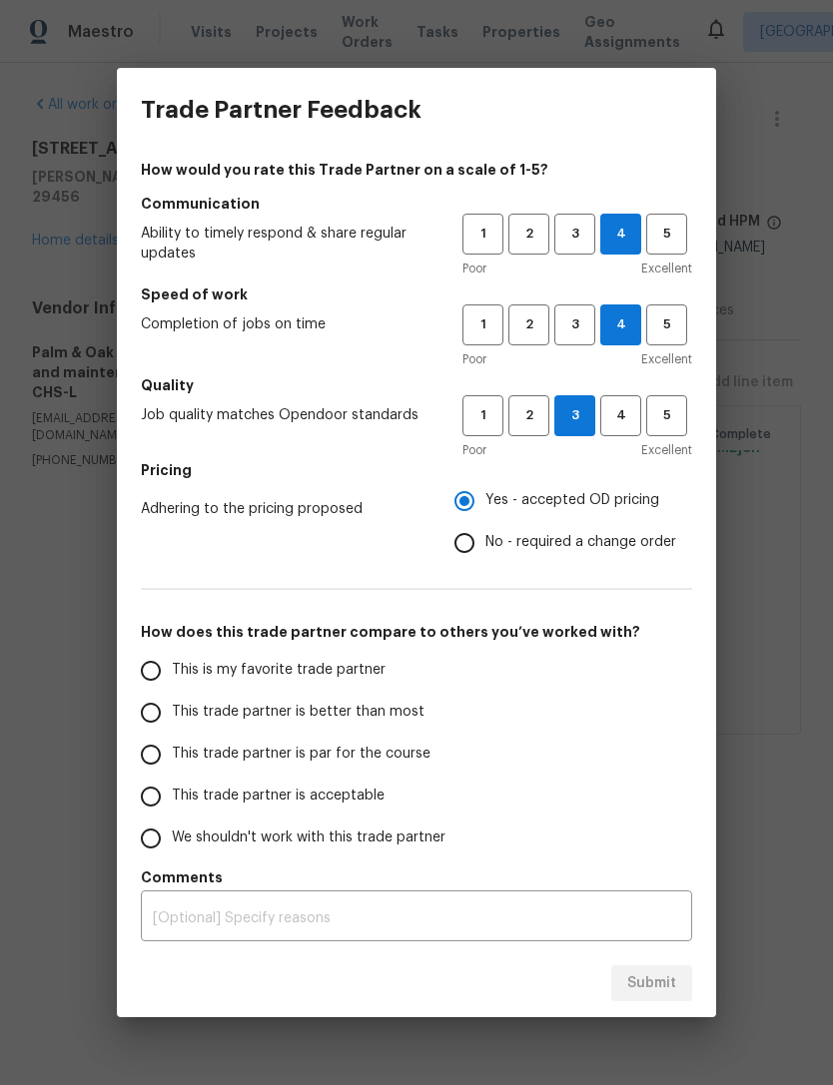
click at [160, 710] on input "This trade partner is better than most" at bounding box center [151, 713] width 42 height 42
click at [655, 982] on span "Submit" at bounding box center [651, 983] width 49 height 25
radio input "true"
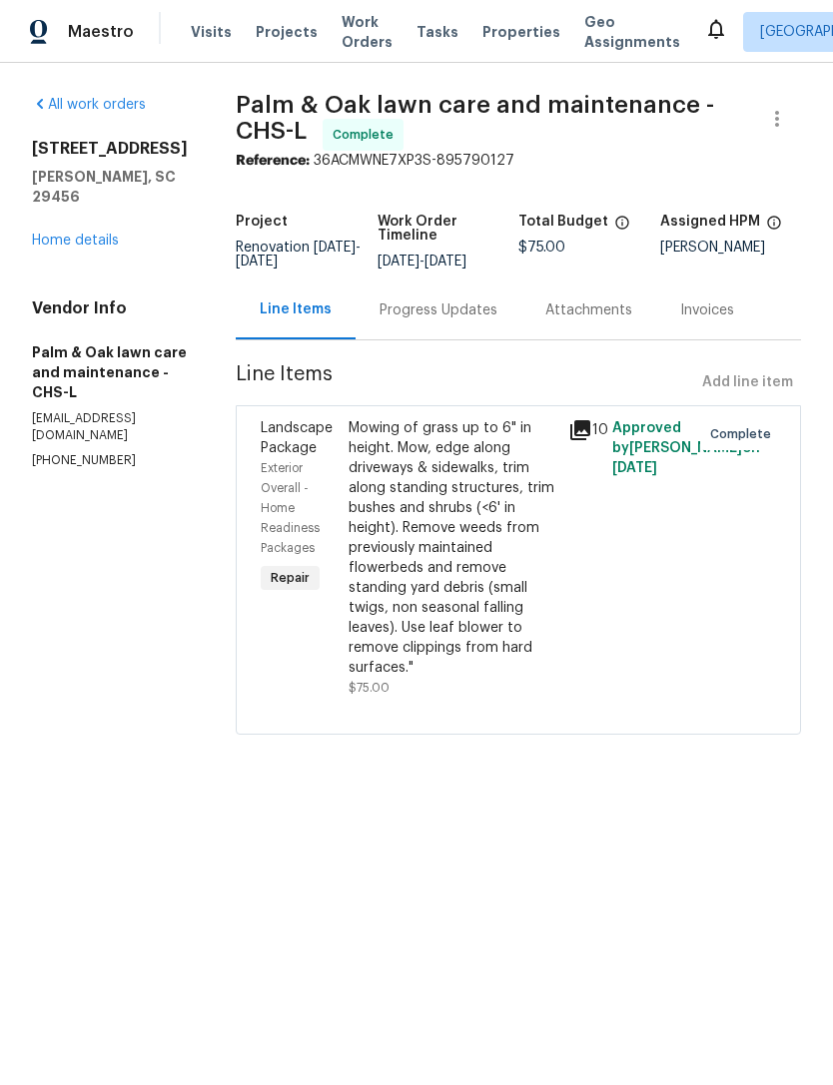
radio input "false"
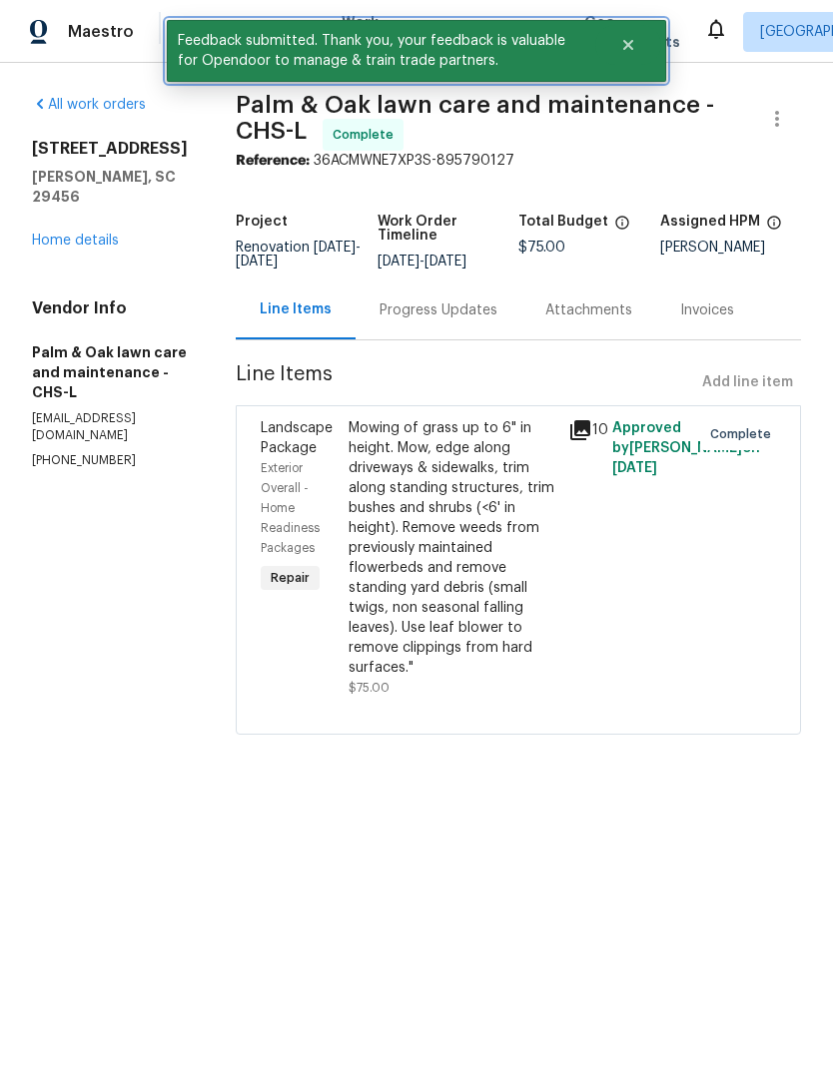
click at [617, 46] on button "Close" at bounding box center [628, 45] width 66 height 40
